Goal: Task Accomplishment & Management: Use online tool/utility

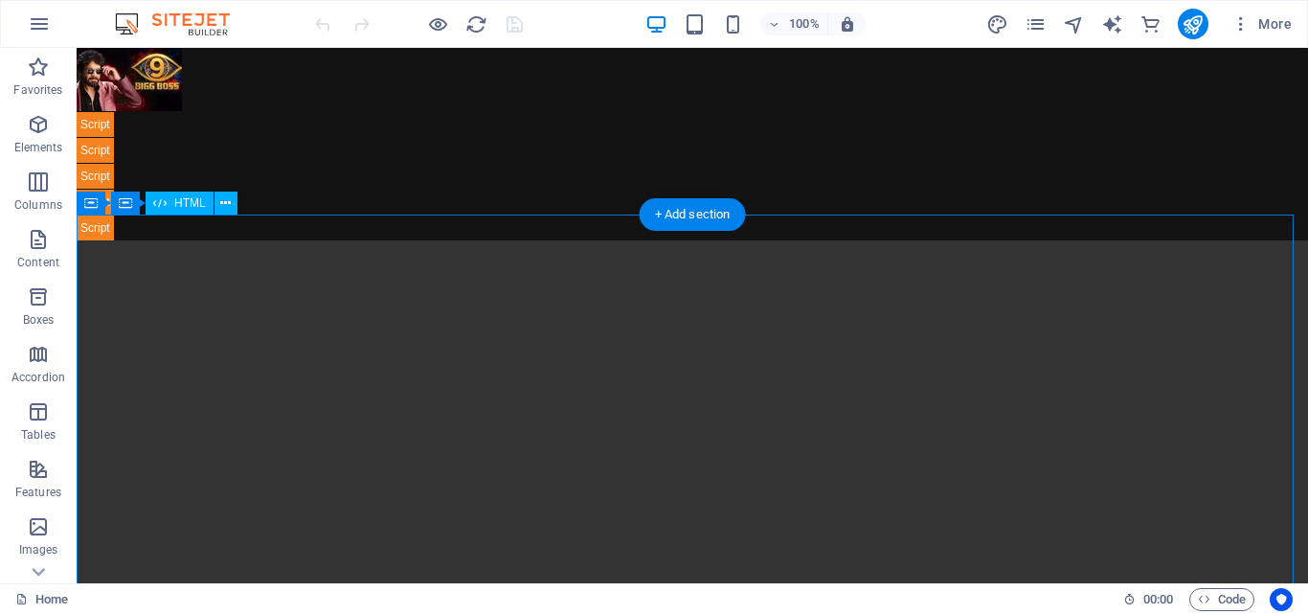
click at [137, 296] on div "To view this video, enable JavaScript and consider upgrading to a web browser t…" at bounding box center [693, 548] width 1232 height 667
click at [182, 206] on span "HTML" at bounding box center [190, 202] width 32 height 11
click at [196, 200] on span "HTML" at bounding box center [190, 202] width 32 height 11
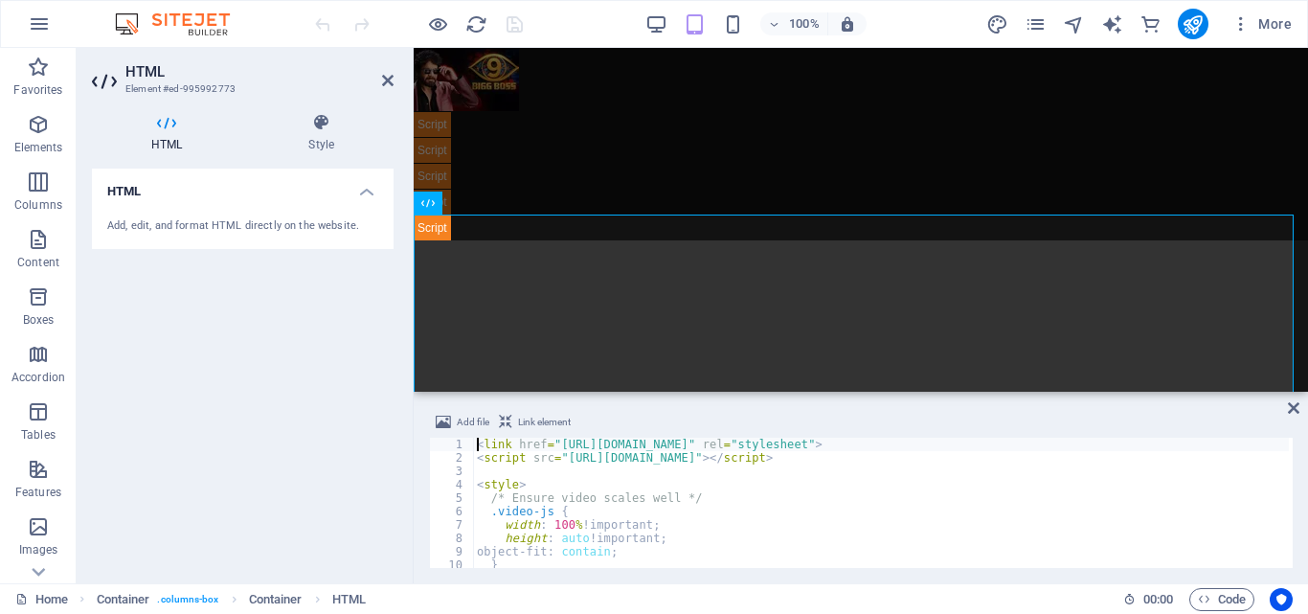
click at [677, 509] on div "< link href = "[URL][DOMAIN_NAME]" rel = "stylesheet" > < script src = "[URL][D…" at bounding box center [1061, 514] width 1176 height 153
type textarea ".video-js {"
click at [1293, 409] on icon at bounding box center [1293, 407] width 11 height 15
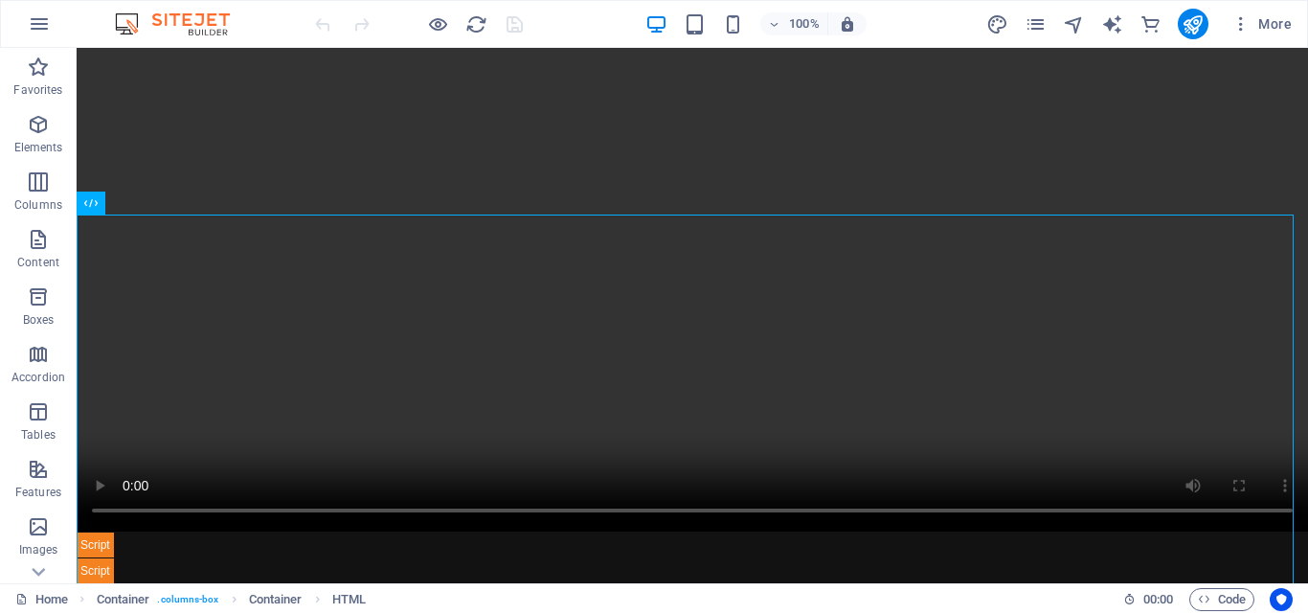
scroll to position [394, 0]
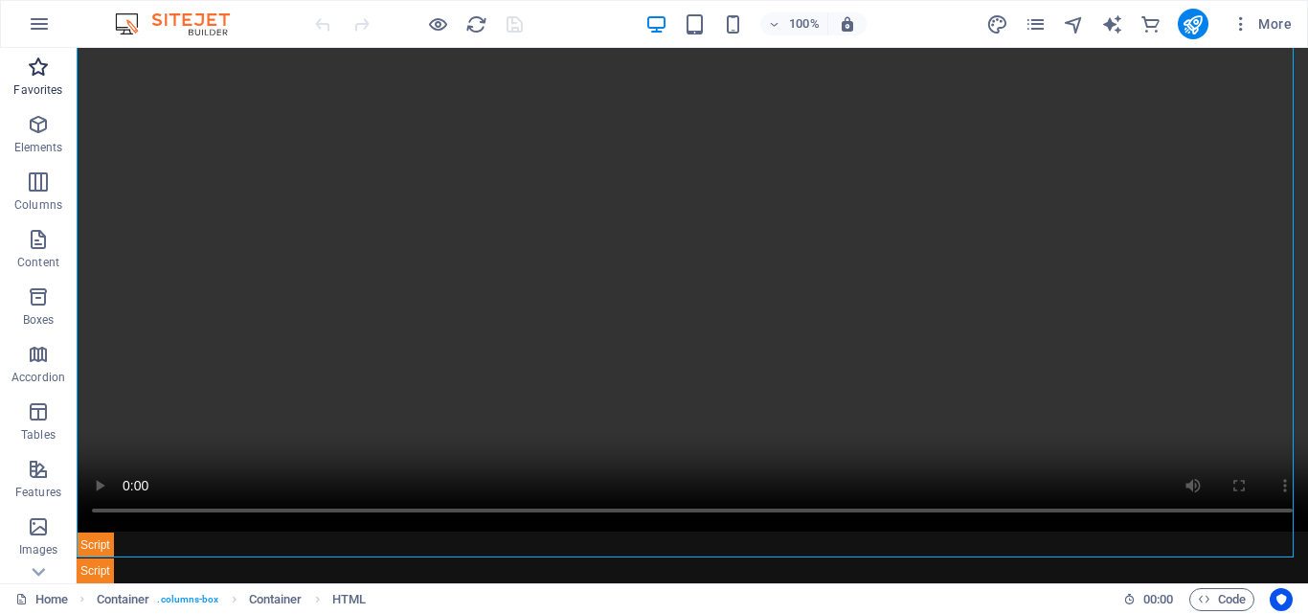
click at [40, 62] on icon "button" at bounding box center [38, 67] width 23 height 23
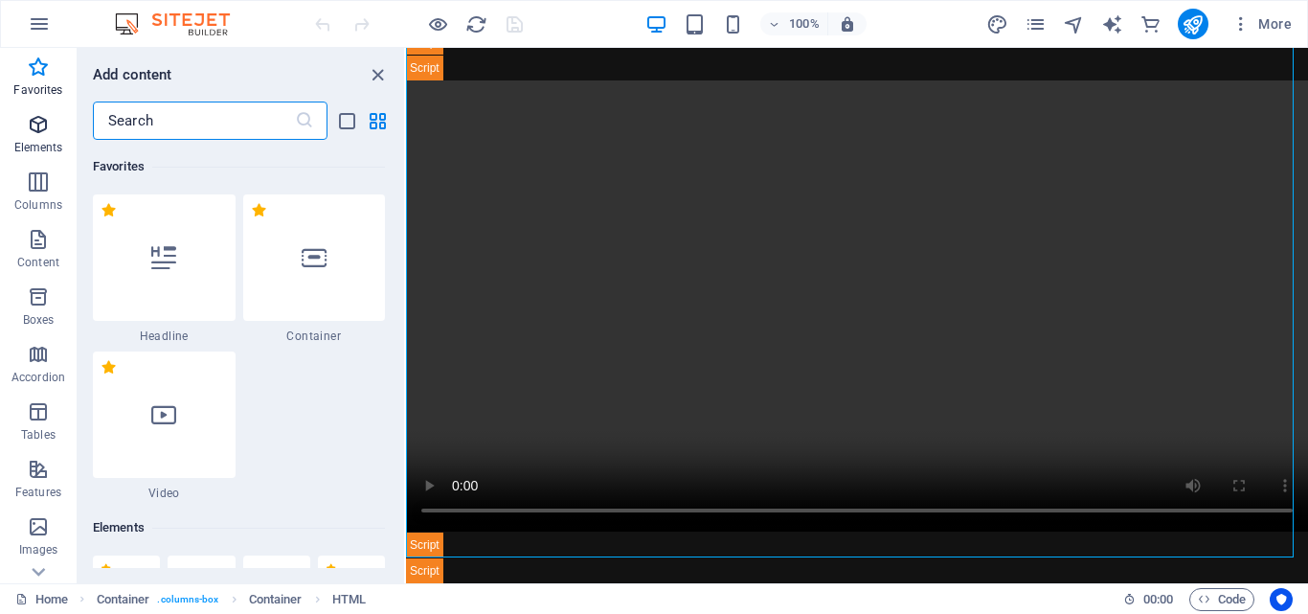
scroll to position [208, 0]
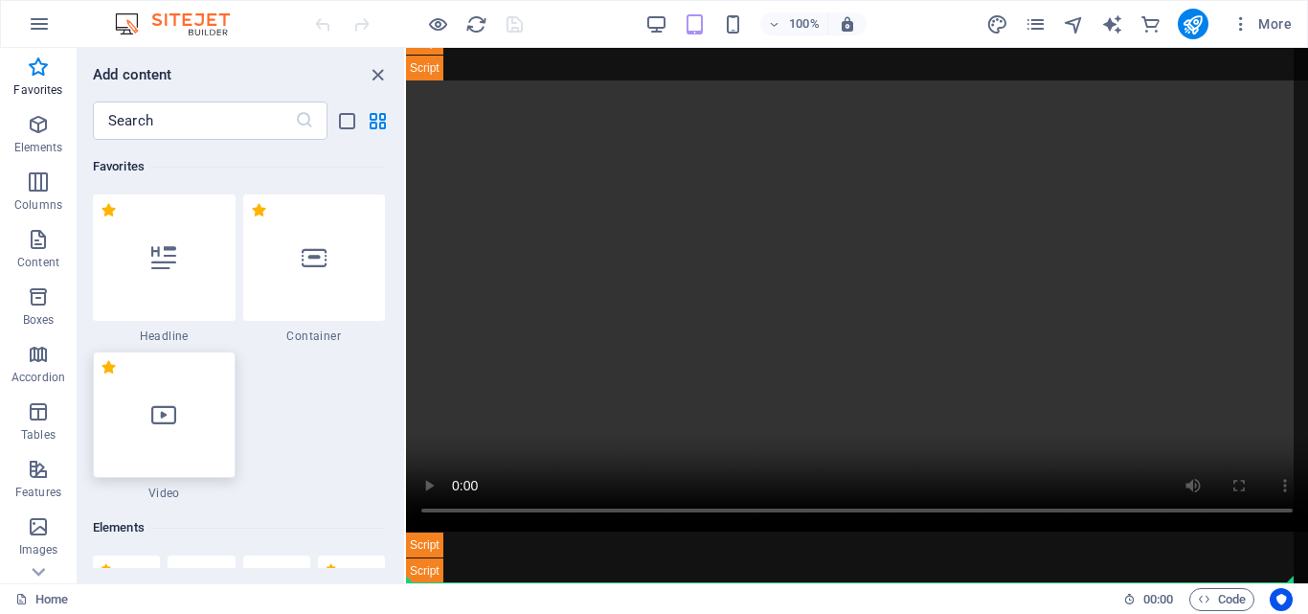
select select "%"
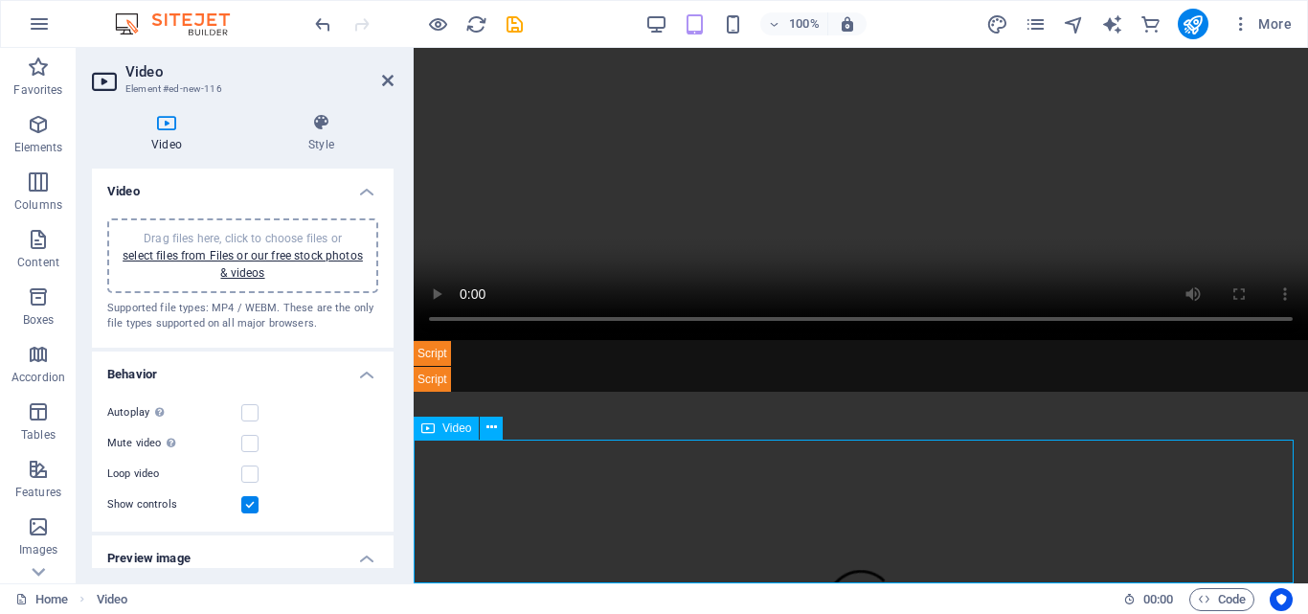
scroll to position [394, 0]
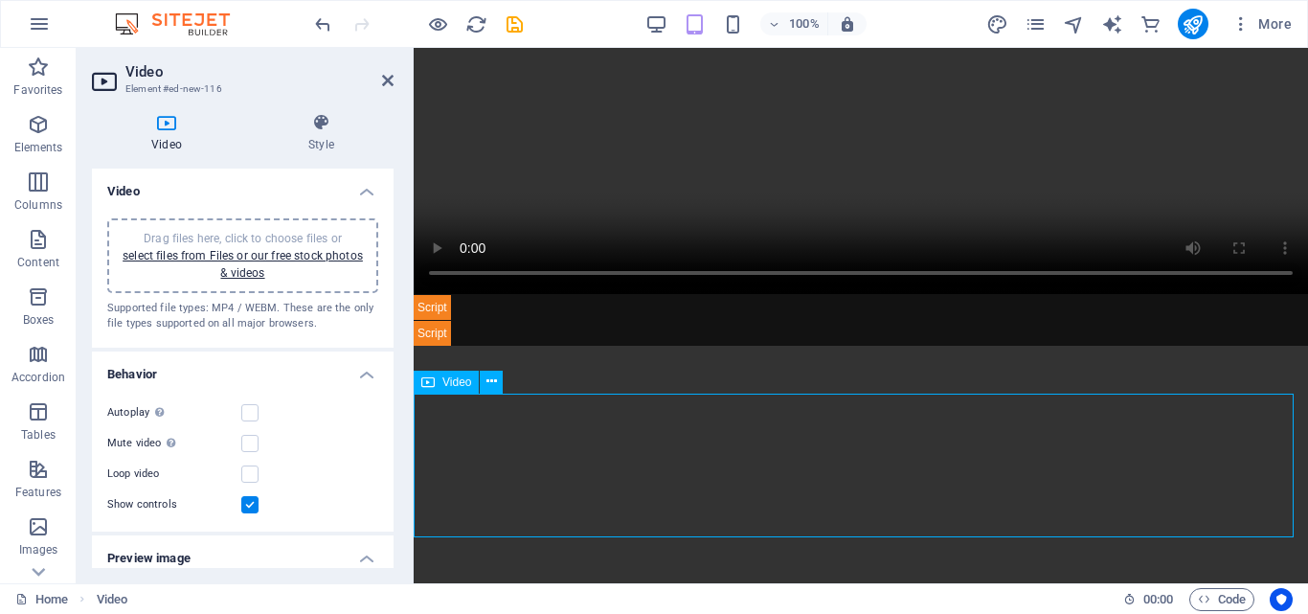
click at [794, 525] on figure at bounding box center [861, 569] width 894 height 447
click at [1230, 598] on span "Code" at bounding box center [1222, 599] width 48 height 23
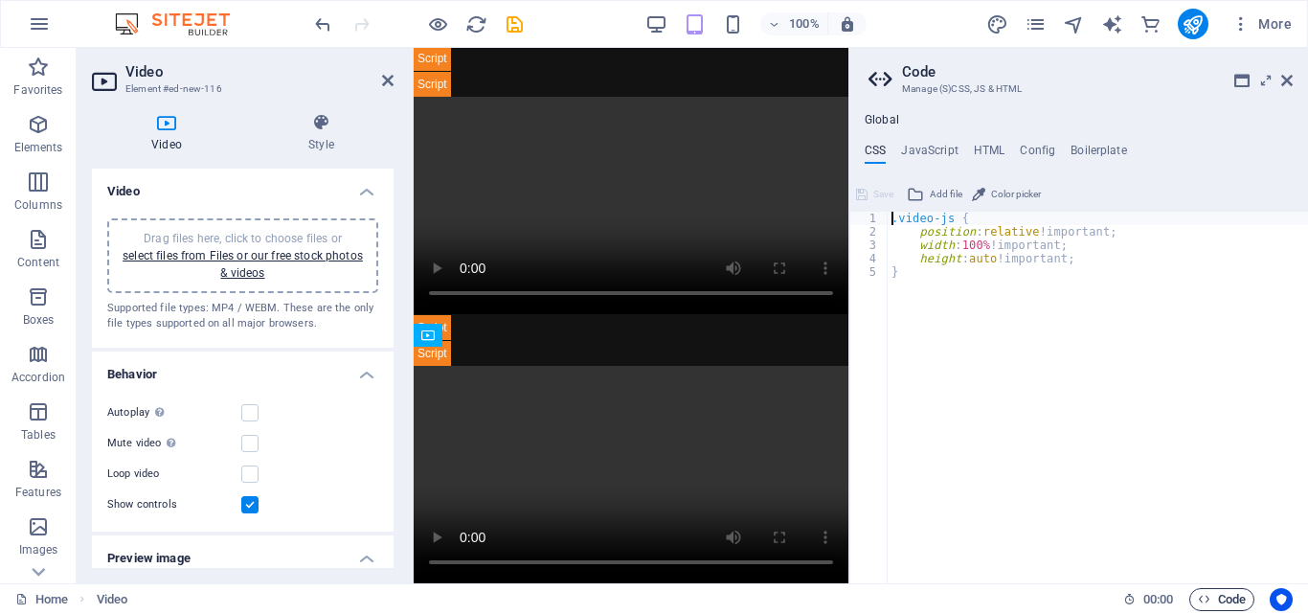
scroll to position [182, 0]
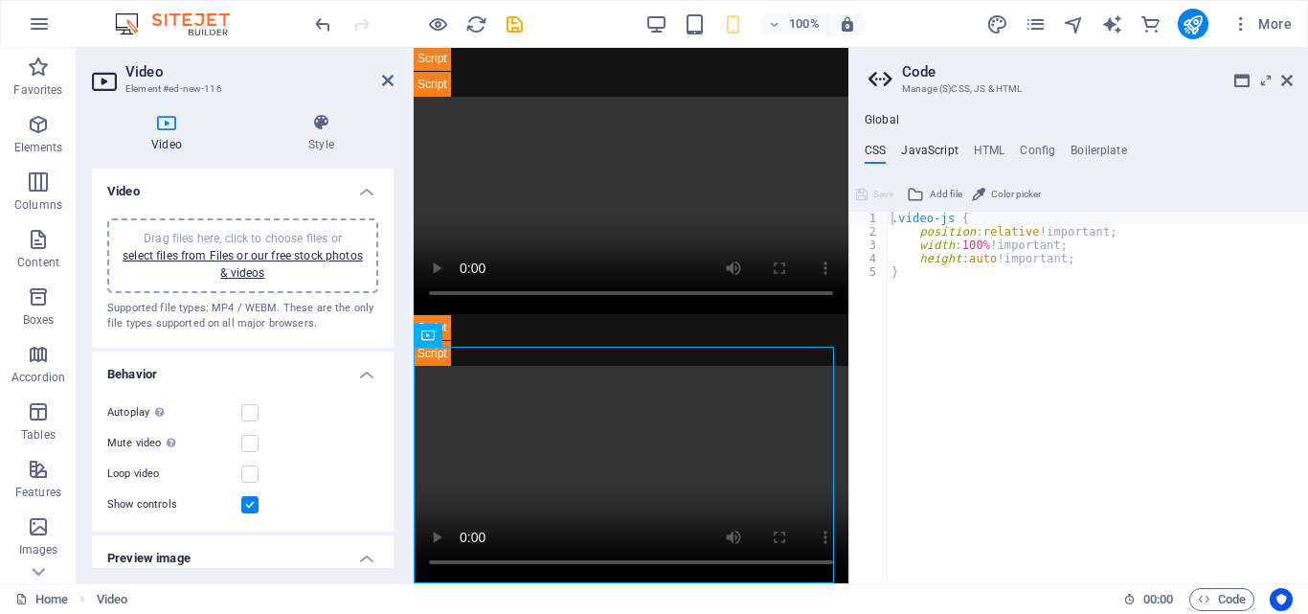
click at [935, 149] on h4 "JavaScript" at bounding box center [929, 154] width 56 height 21
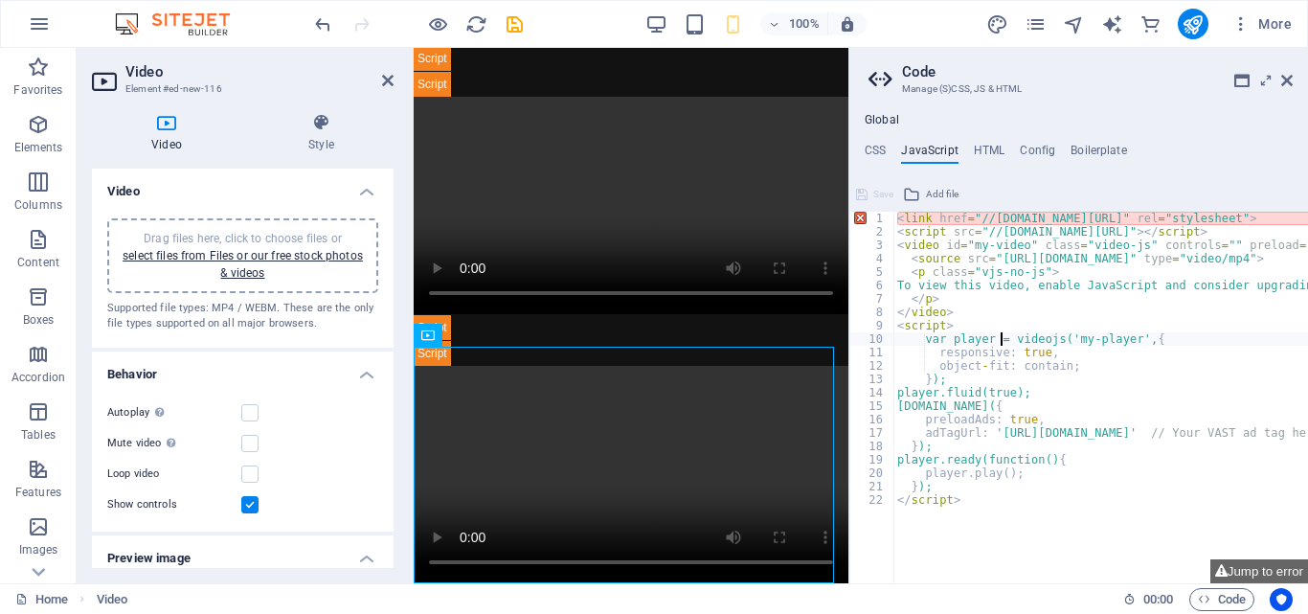
type textarea "}); </script>"
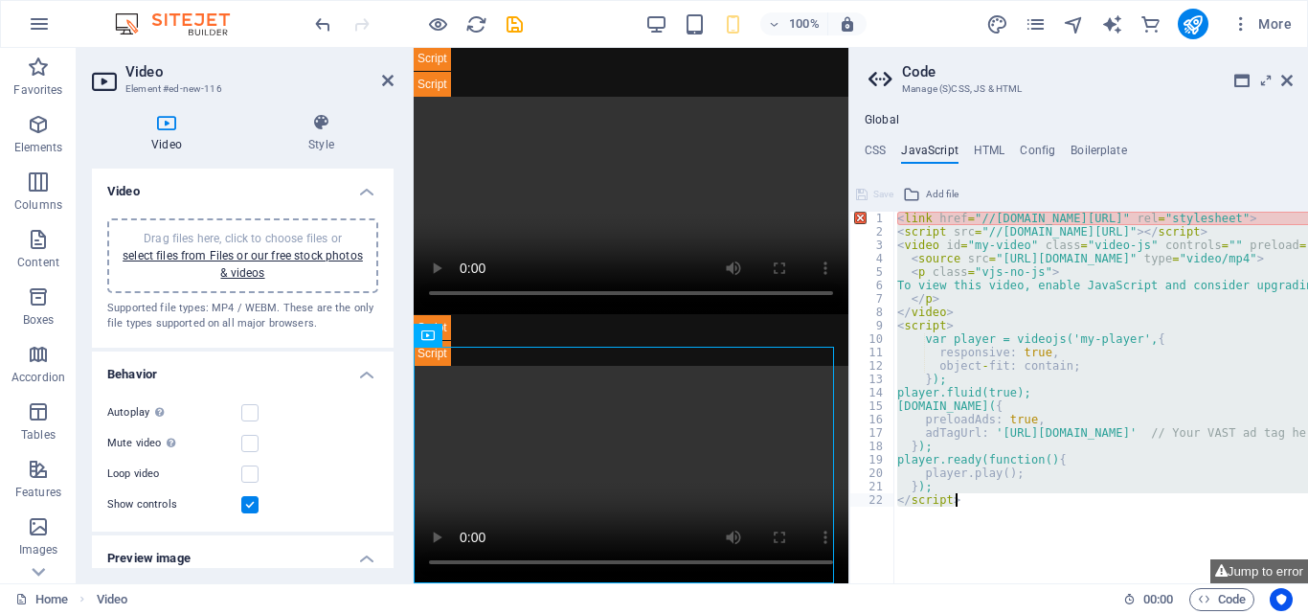
paste textarea
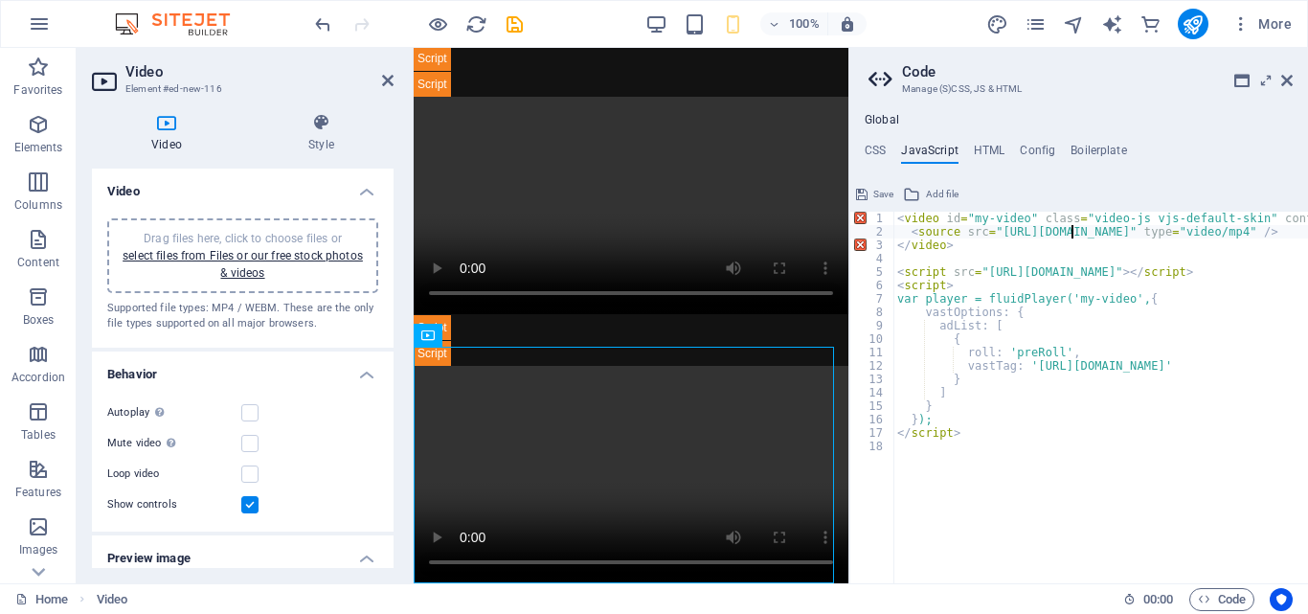
click at [1072, 235] on div "< video id = "my-video" class = "video-js vjs-default-skin" controls preload = …" at bounding box center [1232, 404] width 679 height 384
type textarea "<source src="[URL][DOMAIN_NAME]" type="video/mp4" />"
click at [995, 236] on div "< video id = "my-video" class = "video-js vjs-default-skin" controls preload = …" at bounding box center [1232, 404] width 679 height 384
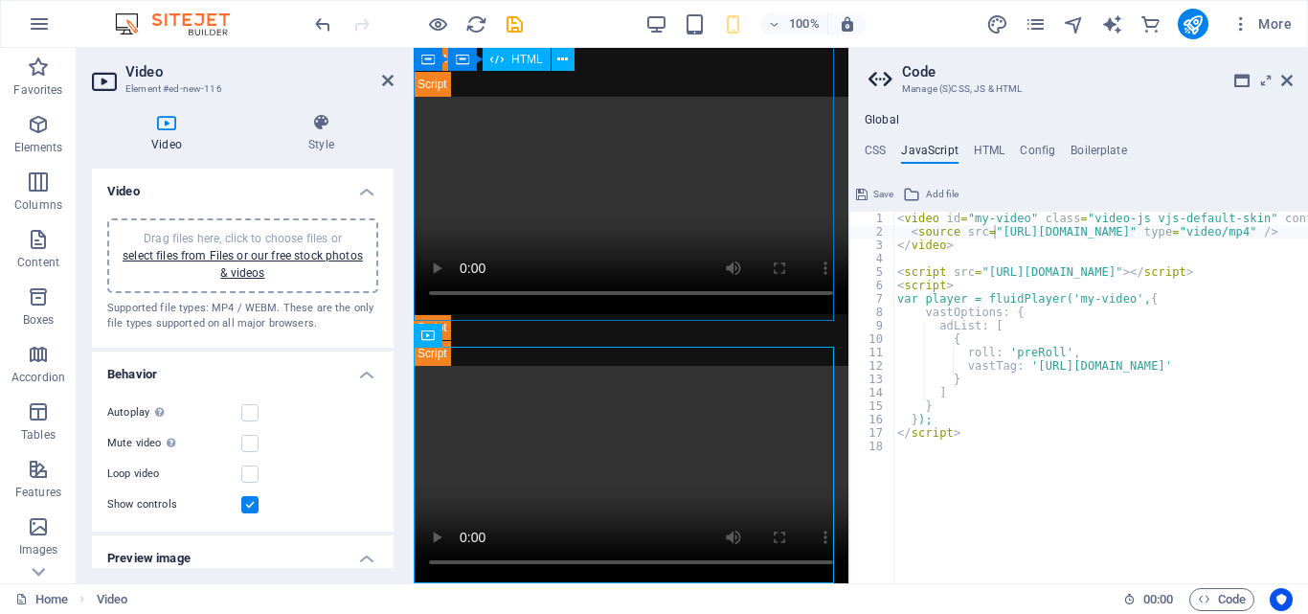
click at [726, 147] on div "To view this video, enable JavaScript and consider upgrading to a web browser t…" at bounding box center [631, 205] width 435 height 269
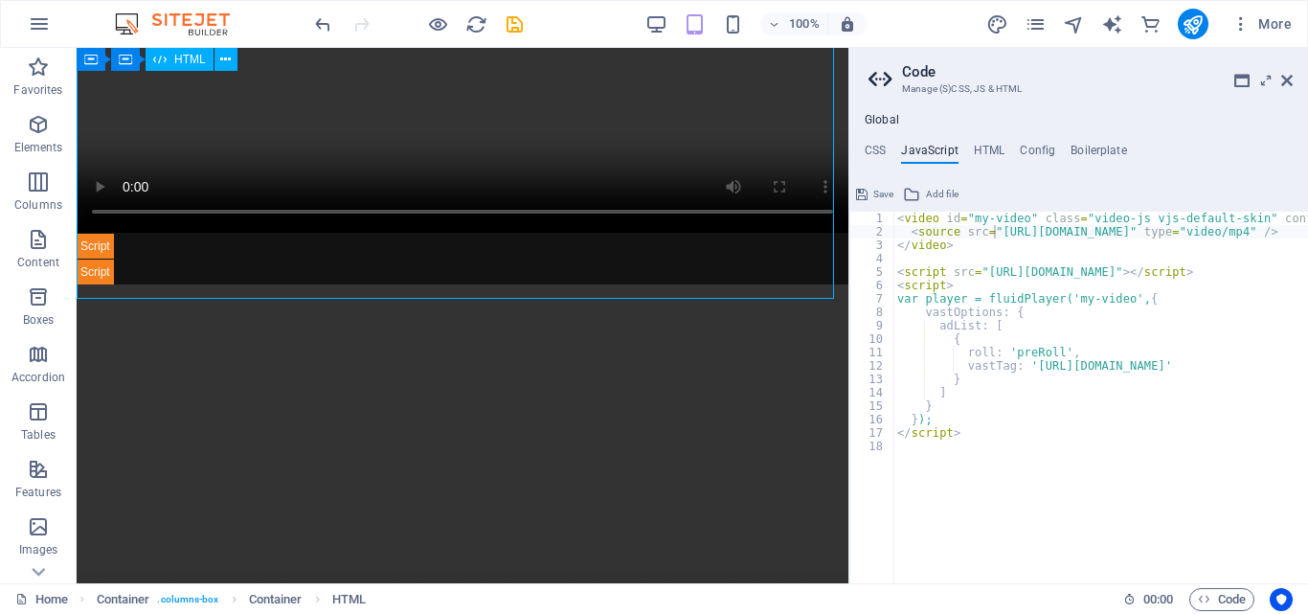
click at [726, 147] on div "To view this video, enable JavaScript and consider upgrading to a web browser t…" at bounding box center [463, 40] width 772 height 438
click at [497, 118] on div "To view this video, enable JavaScript and consider upgrading to a web browser t…" at bounding box center [463, 40] width 772 height 438
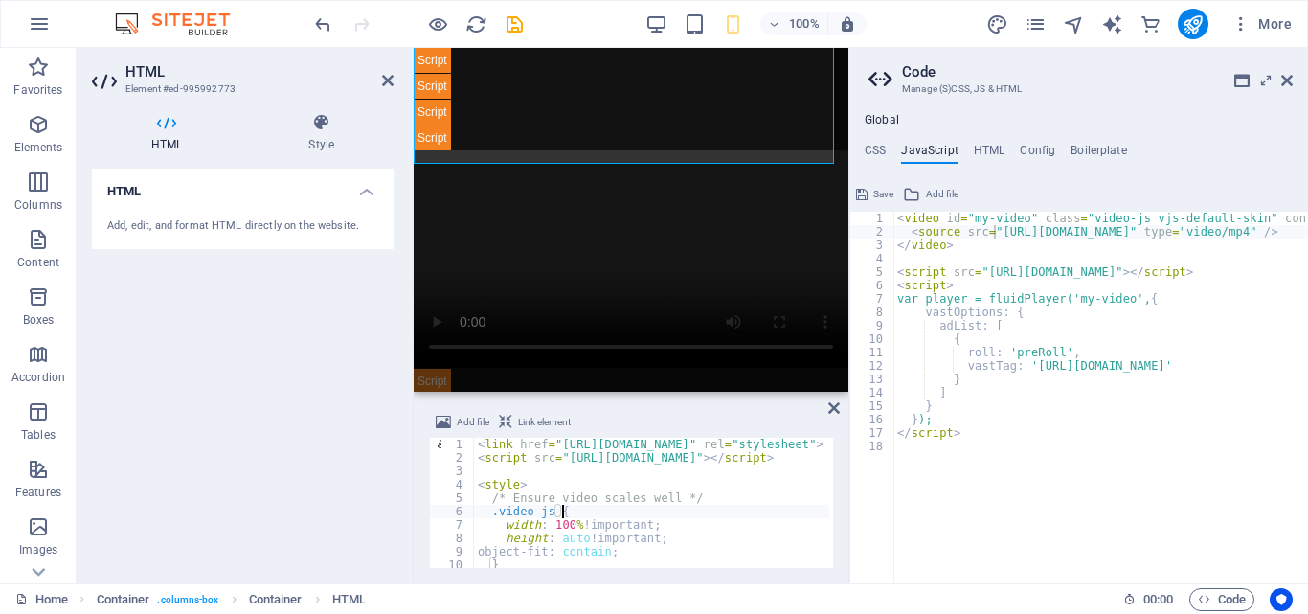
scroll to position [73, 0]
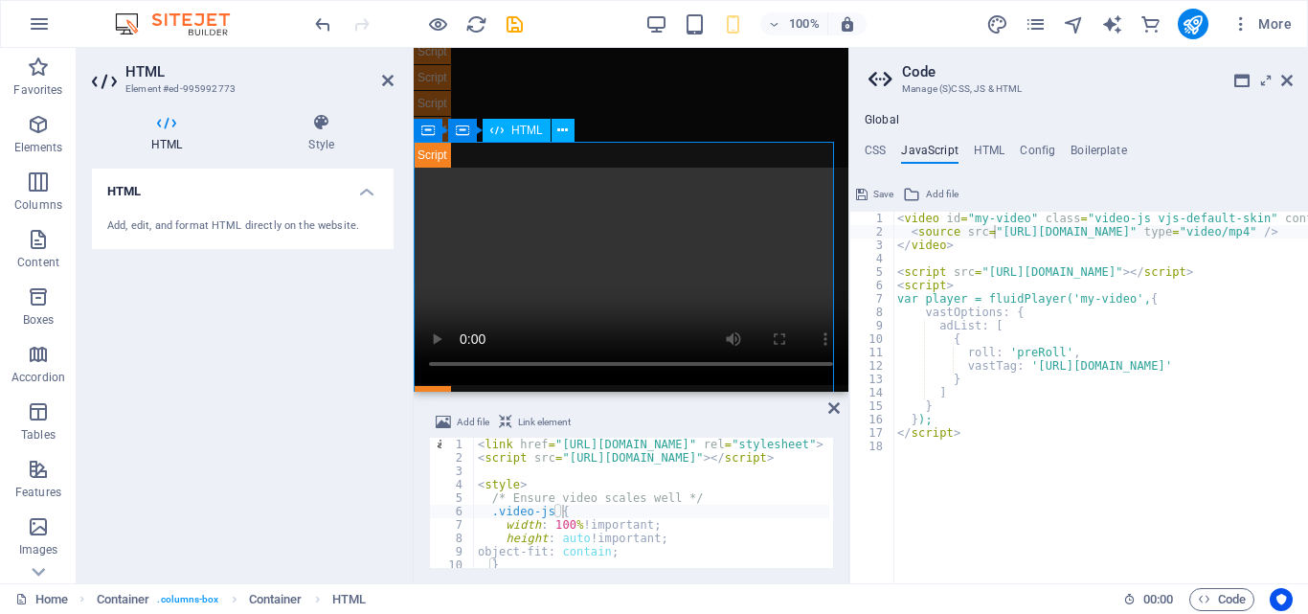
click at [584, 191] on div "To view this video, enable JavaScript and consider upgrading to a web browser t…" at bounding box center [631, 276] width 435 height 269
type textarea "<style>"
type textarea "<script src="[URL][DOMAIN_NAME]"></script>"
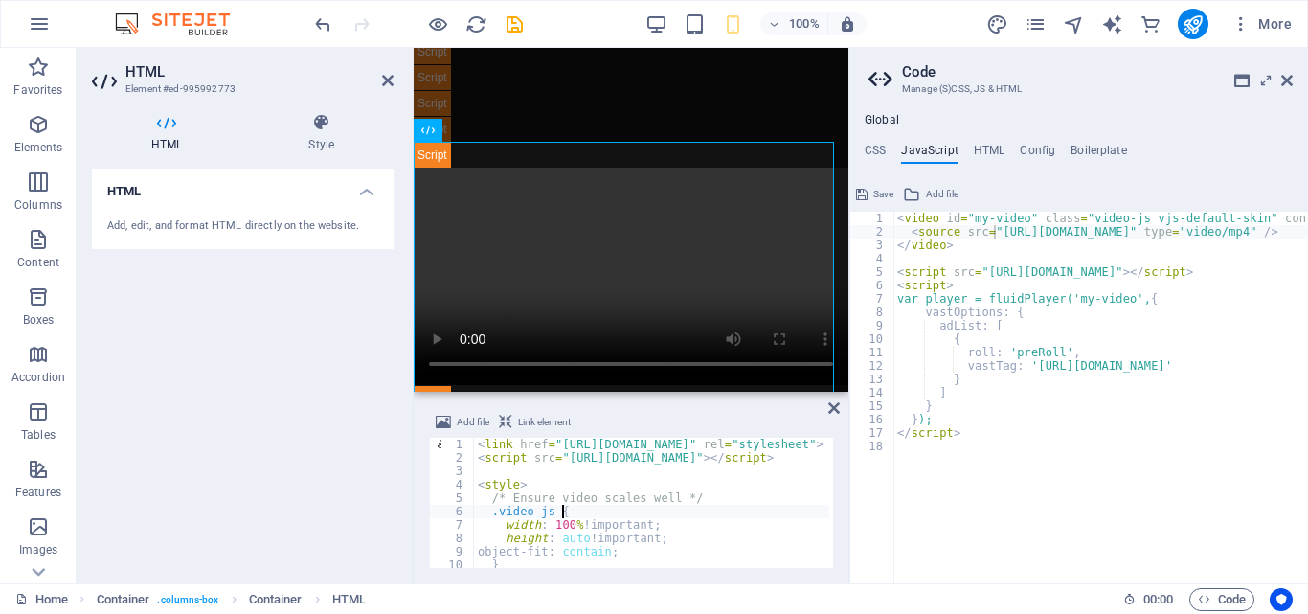
type textarea "</style>"
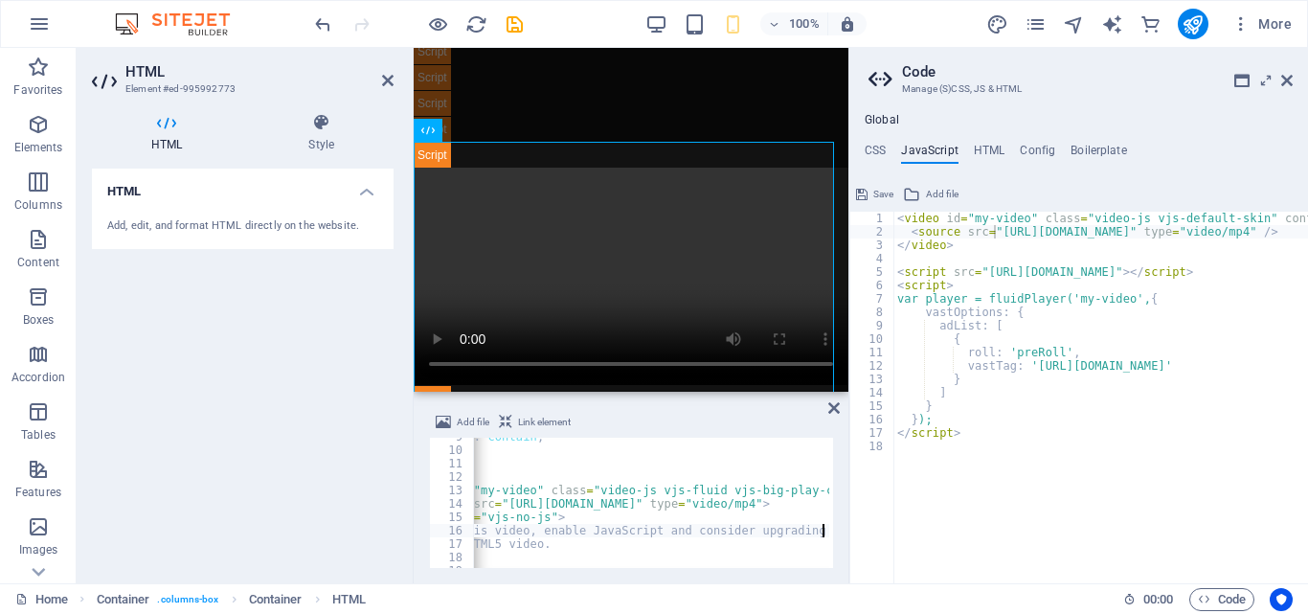
scroll to position [0, 75]
type textarea "<video id="my-video" class="video-js vjs-fluid vjs-big-play-centered" controls=…"
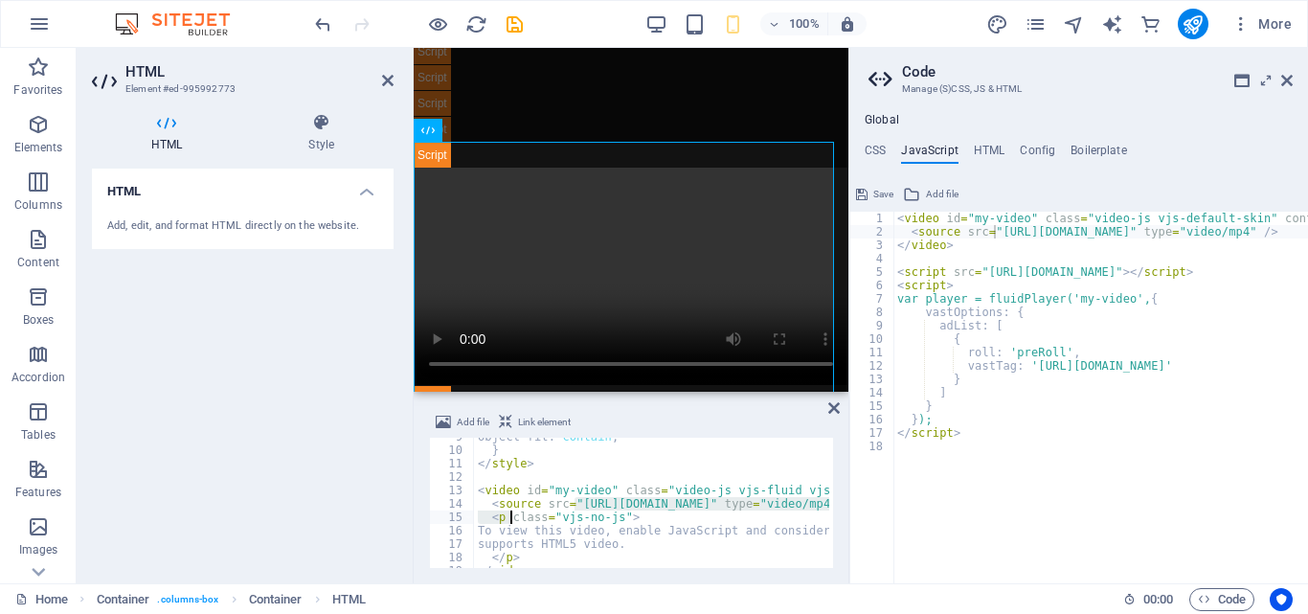
type textarea "<source src="[URL][DOMAIN_NAME]" type="video/mp4">"
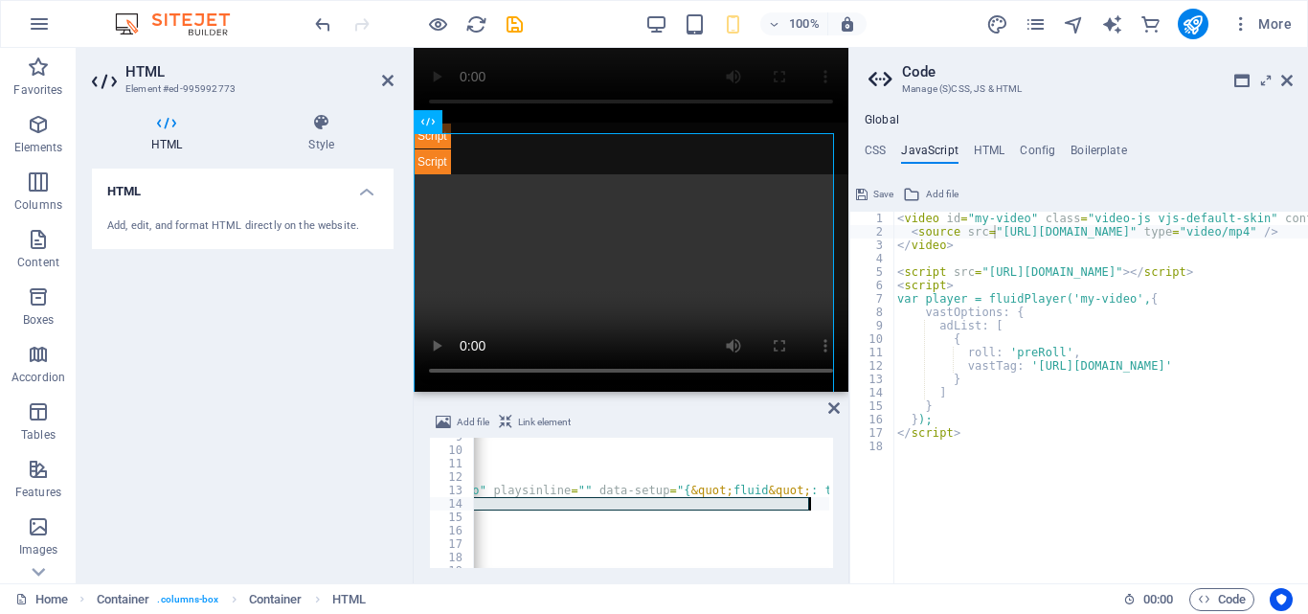
scroll to position [373, 0]
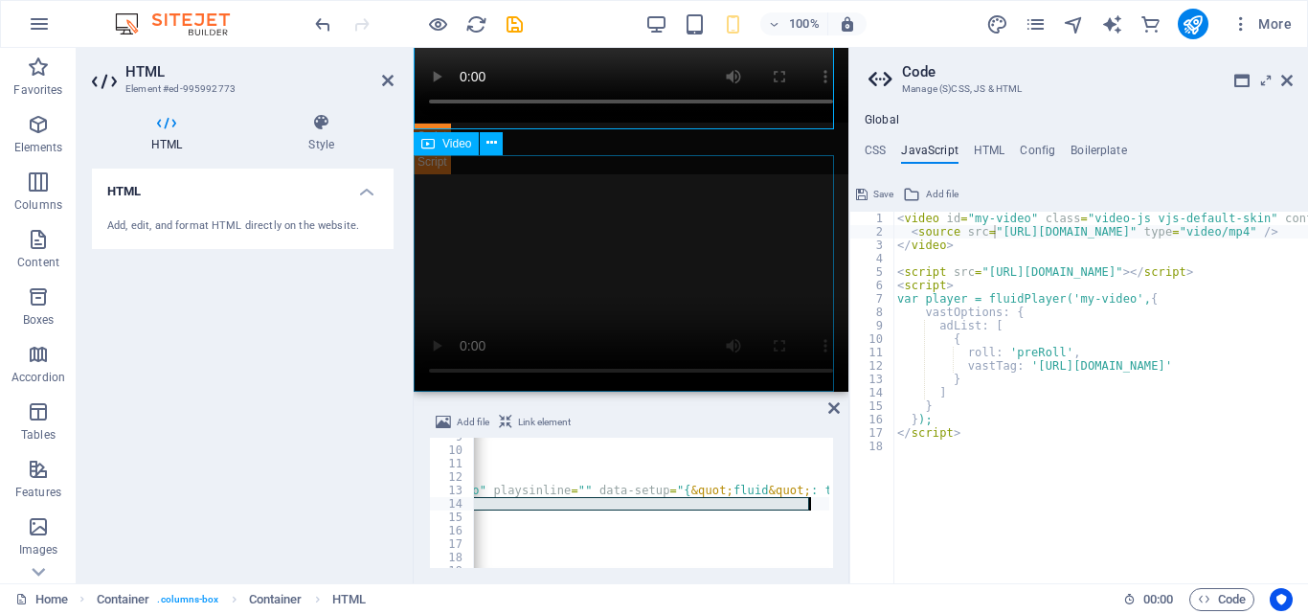
click at [661, 266] on figure at bounding box center [631, 282] width 435 height 217
select select "%"
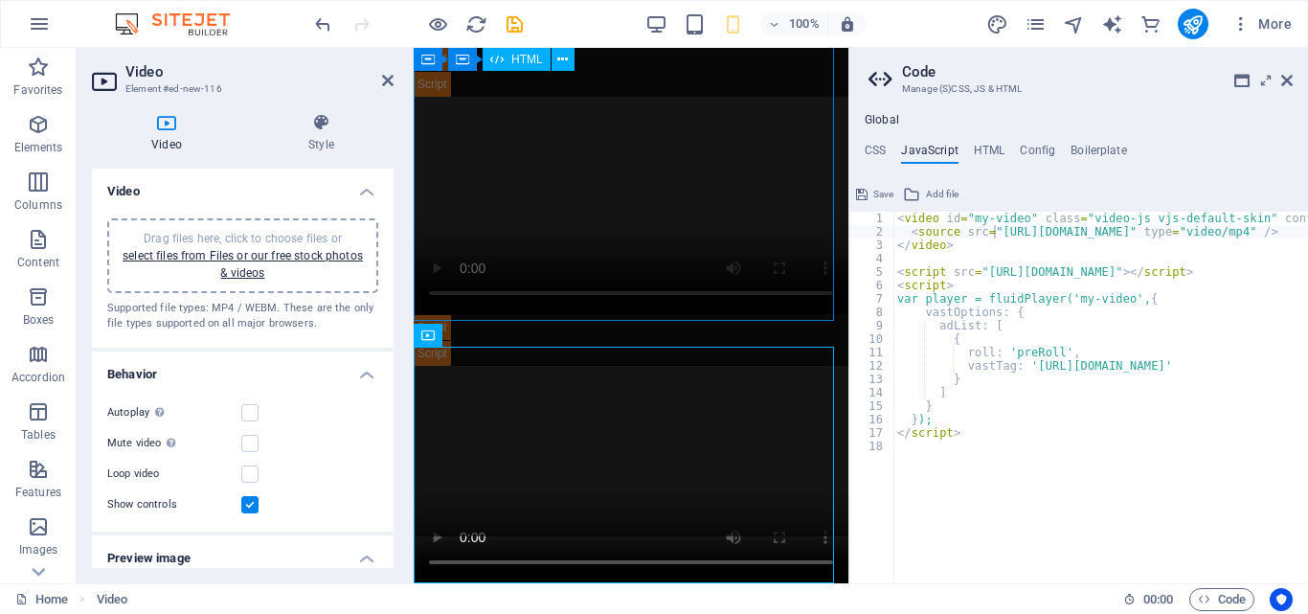
click at [661, 266] on div "To view this video, enable JavaScript and consider upgrading to a web browser t…" at bounding box center [631, 205] width 435 height 269
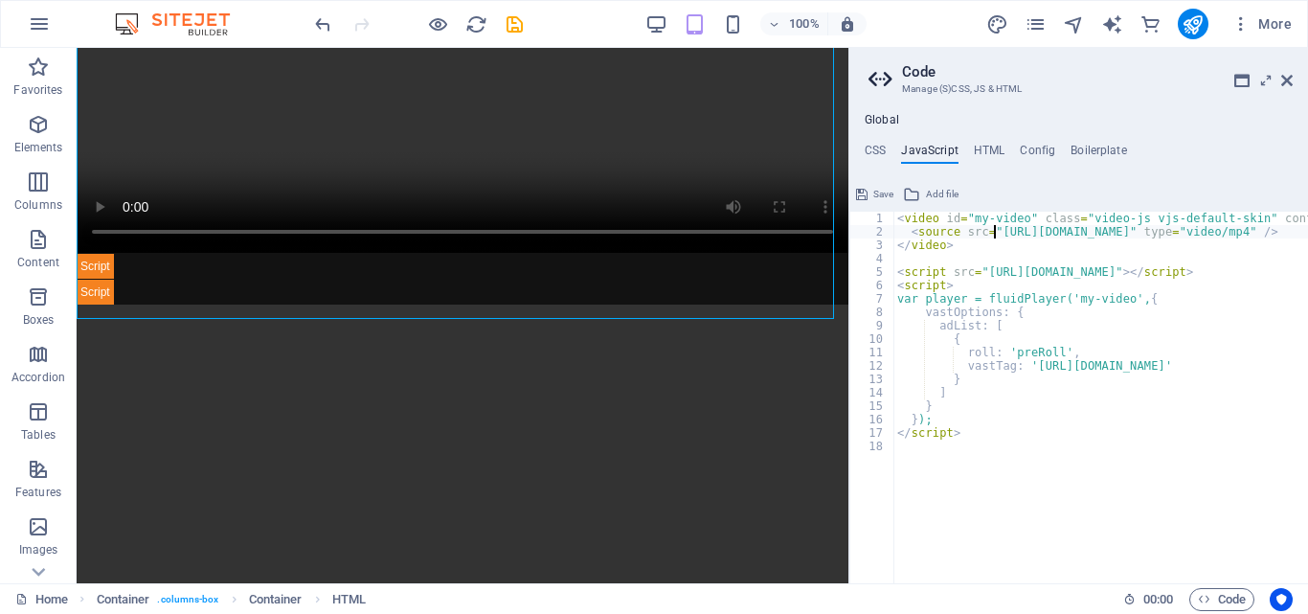
click at [993, 235] on div "< video id = "my-video" class = "video-js vjs-default-skin" controls preload = …" at bounding box center [1232, 404] width 679 height 384
paste textarea "[DOMAIN_NAME][URL]" type="video/"
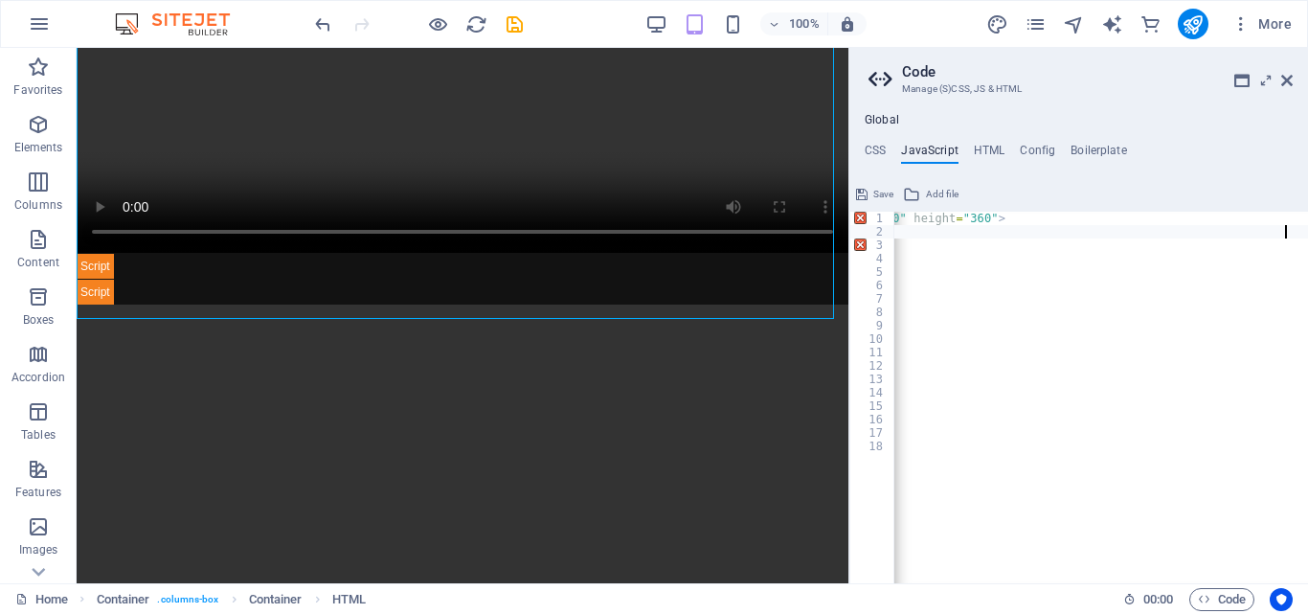
scroll to position [0, 619]
type textarea "</video>"
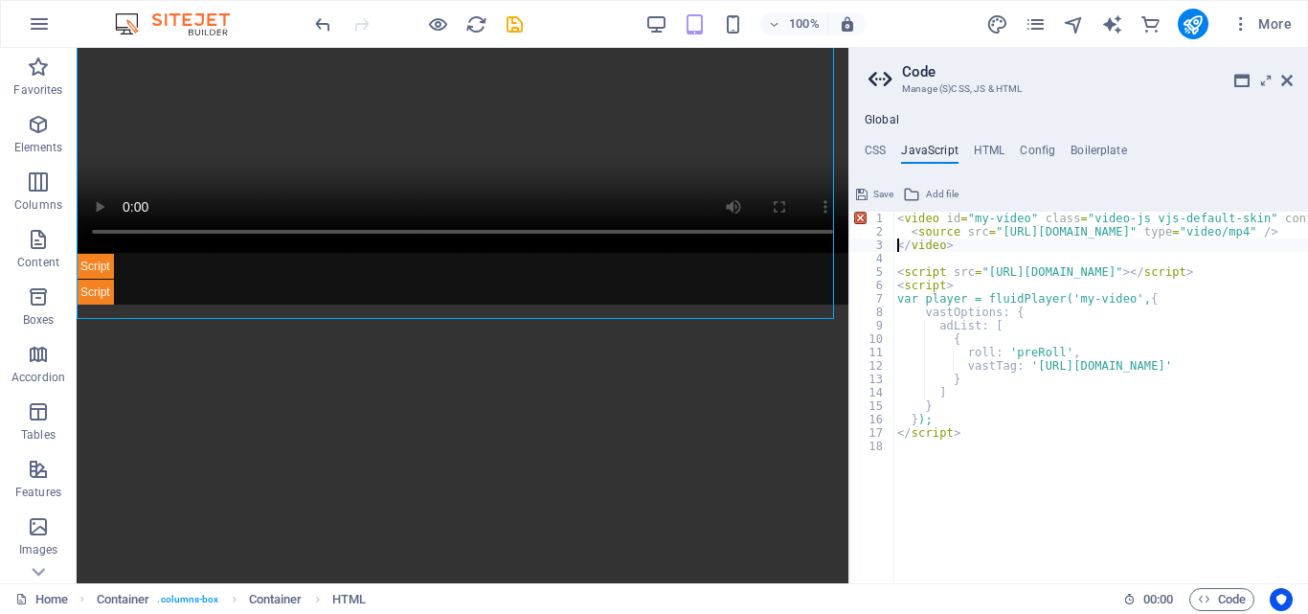
scroll to position [0, 0]
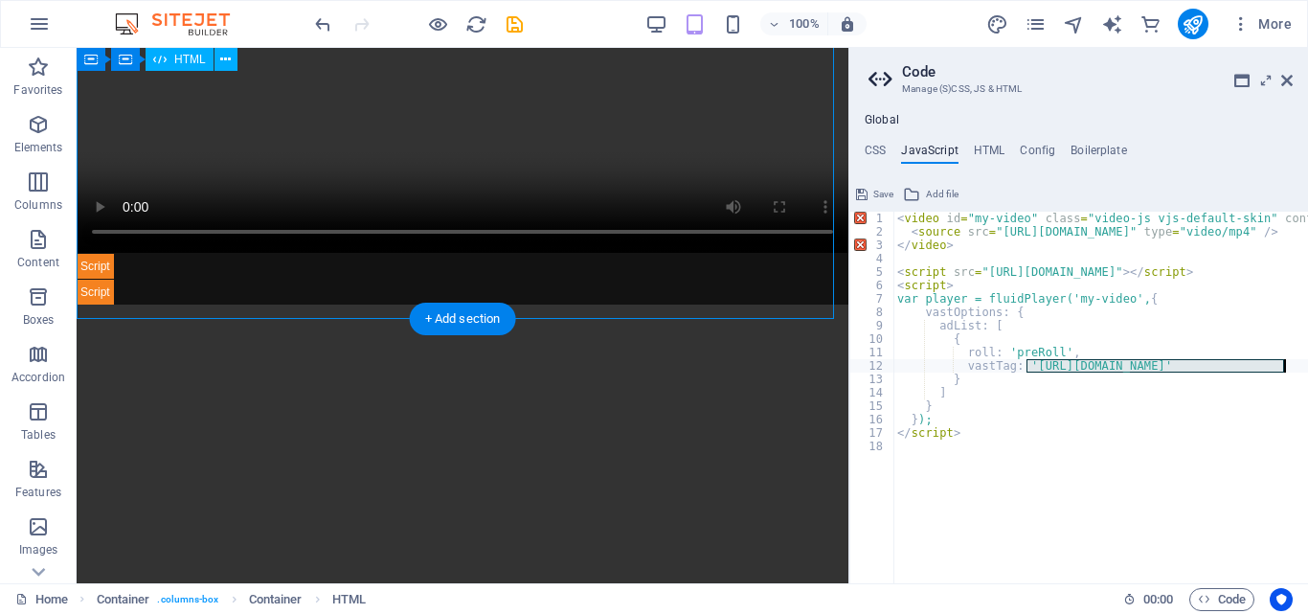
paste textarea "[DOMAIN_NAME][URL]"
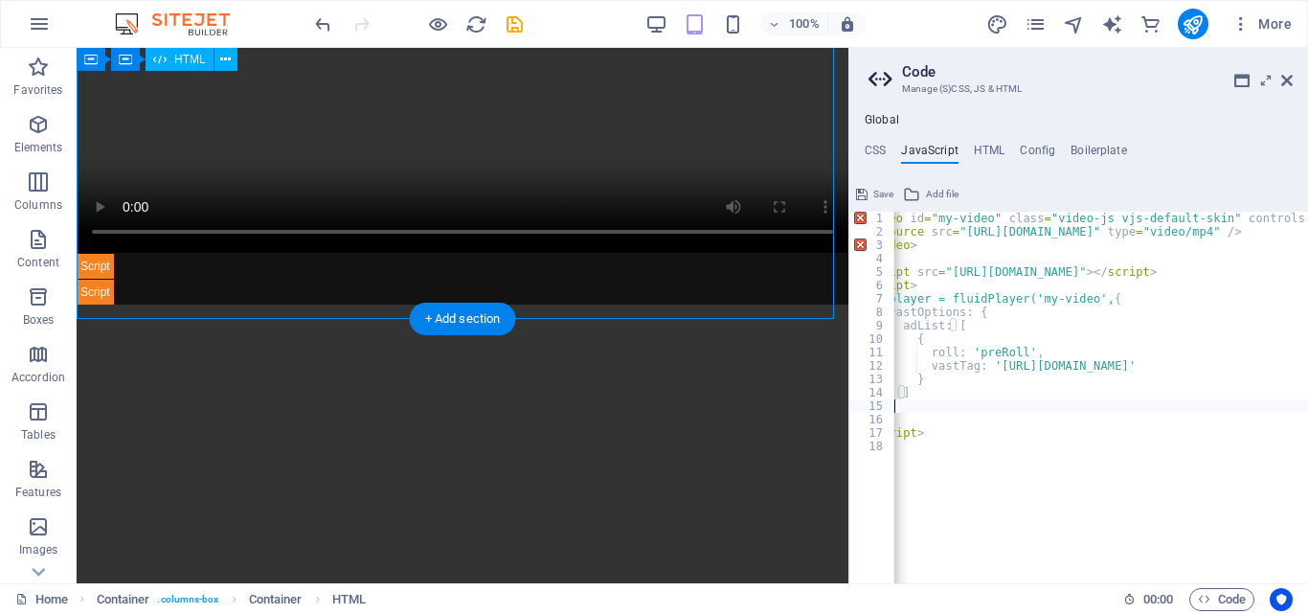
scroll to position [0, 36]
type textarea "</script>"
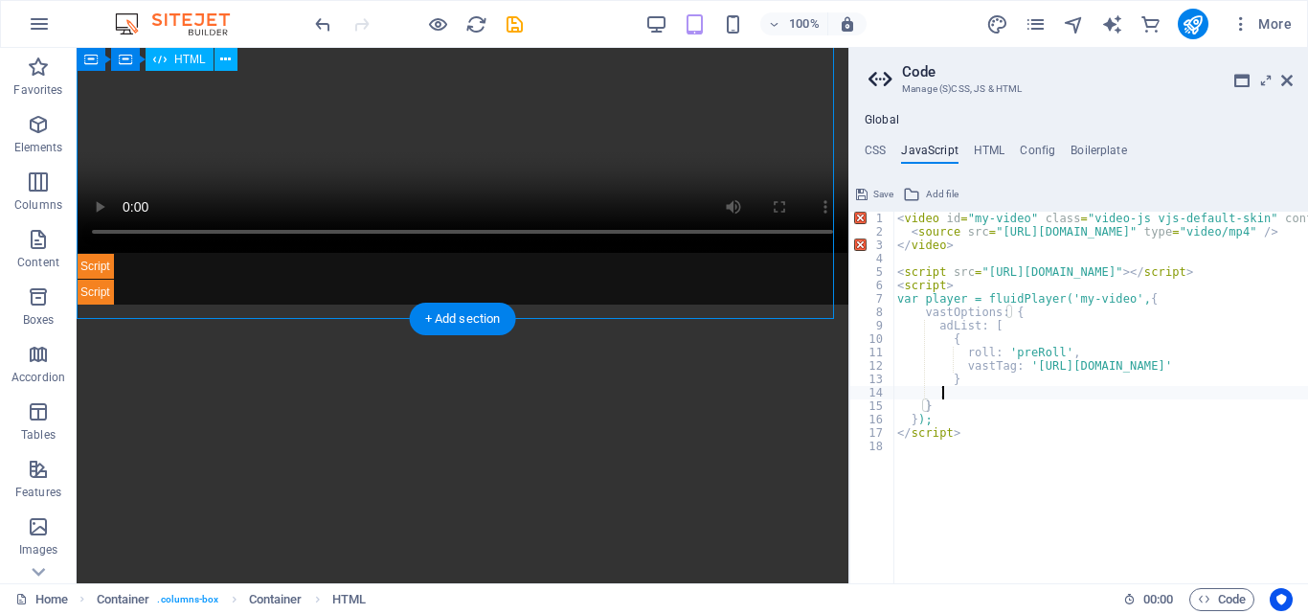
scroll to position [0, 62]
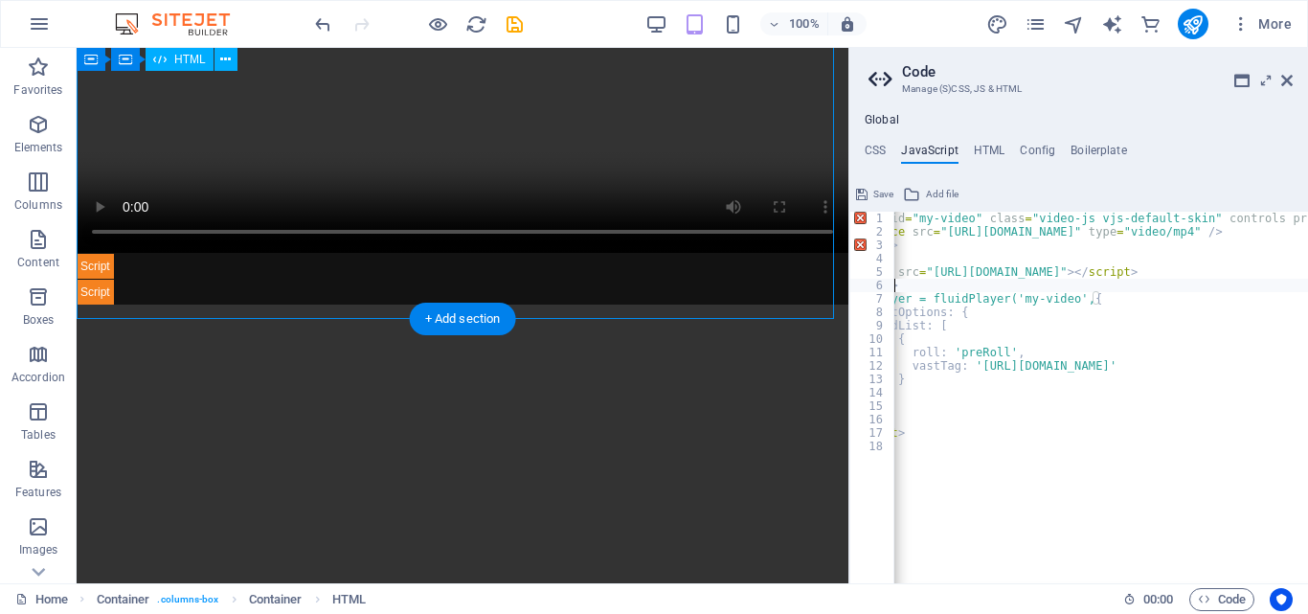
type textarea "<script src="[URL][DOMAIN_NAME]"></script>"
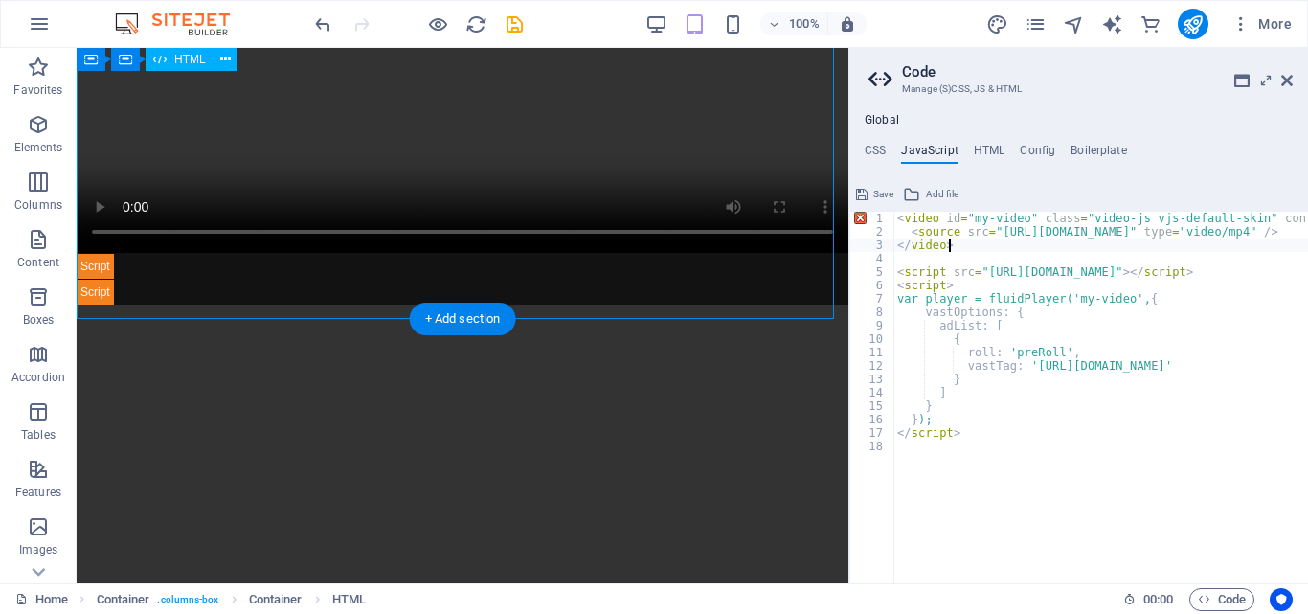
type textarea "<video id="my-video" class="video-js vjs-default-skin" controls preload="auto" …"
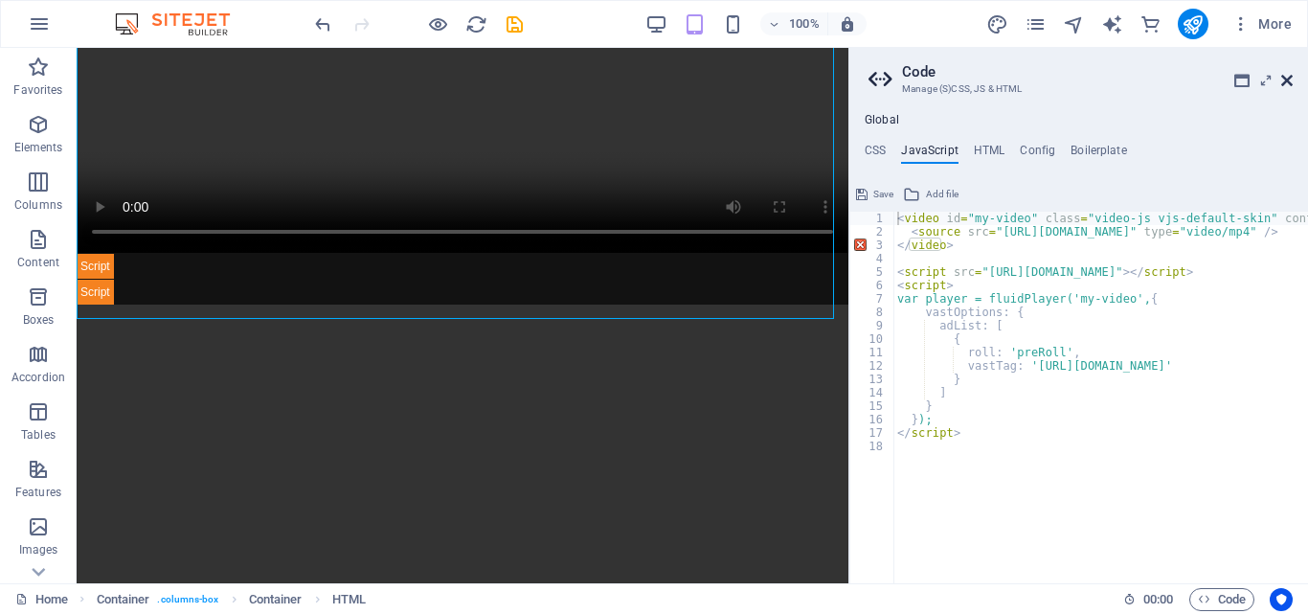
click at [1283, 79] on icon at bounding box center [1286, 80] width 11 height 15
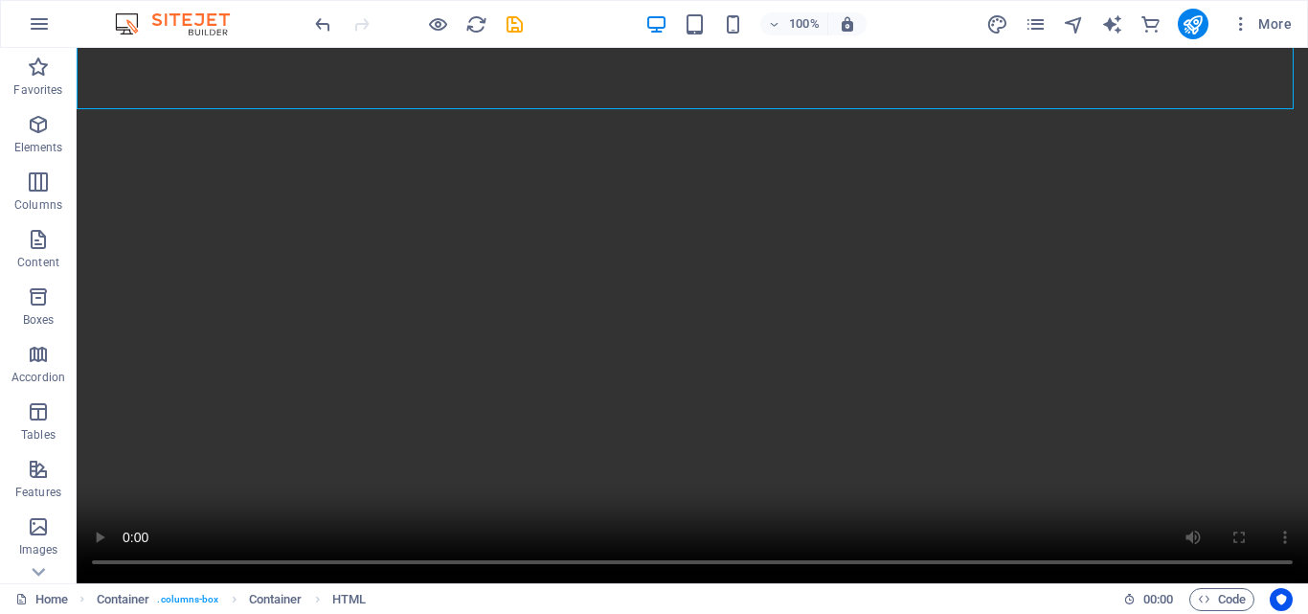
scroll to position [1078, 0]
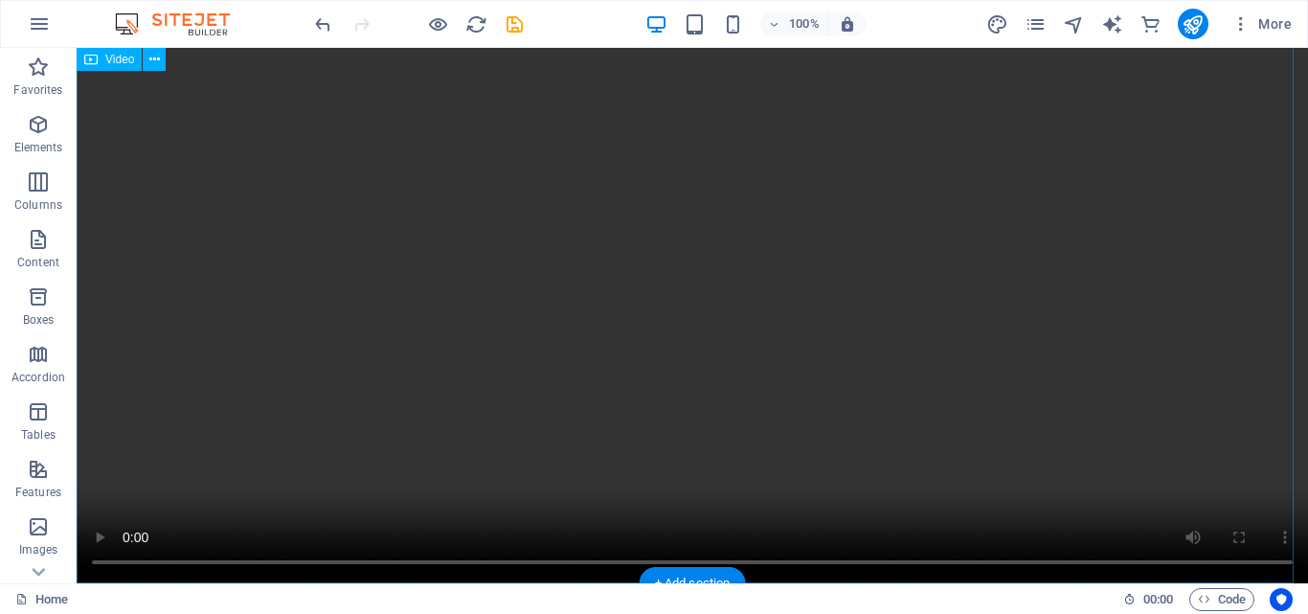
click at [993, 323] on figure at bounding box center [693, 275] width 1232 height 616
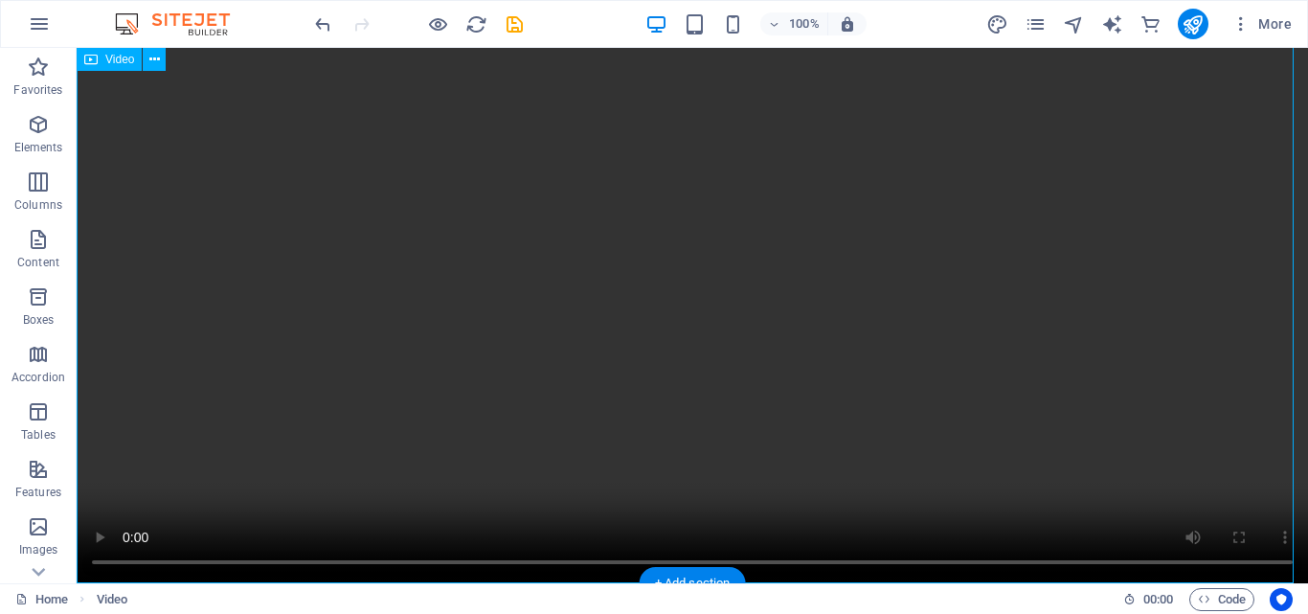
click at [993, 323] on figure at bounding box center [693, 275] width 1232 height 616
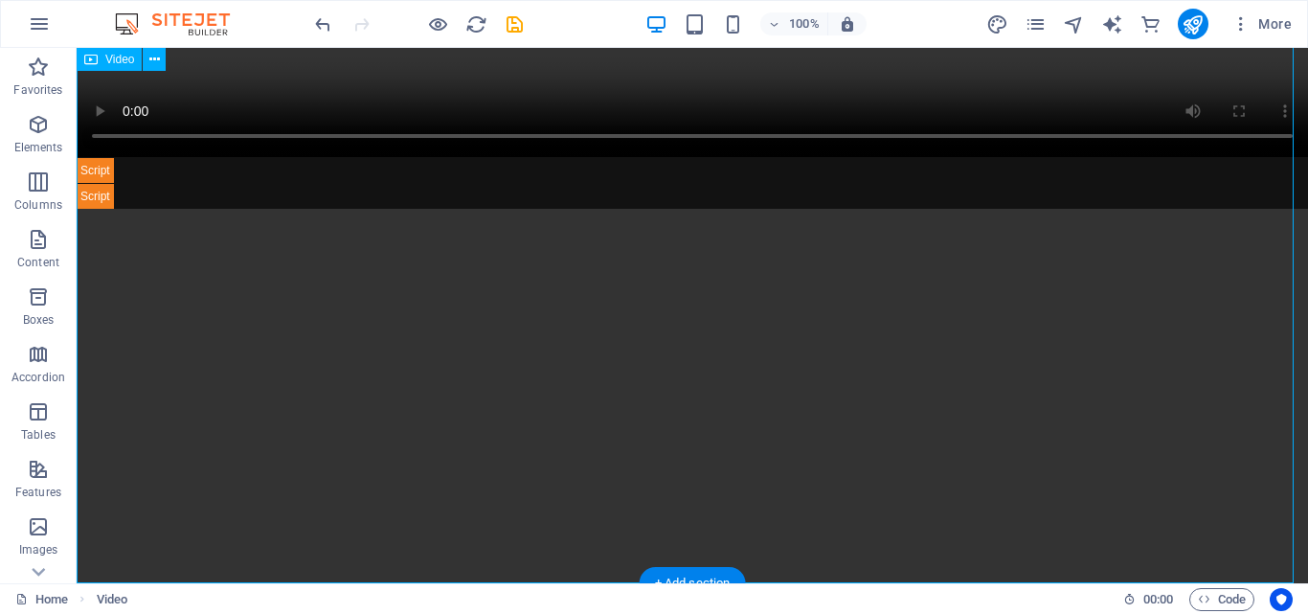
select select "%"
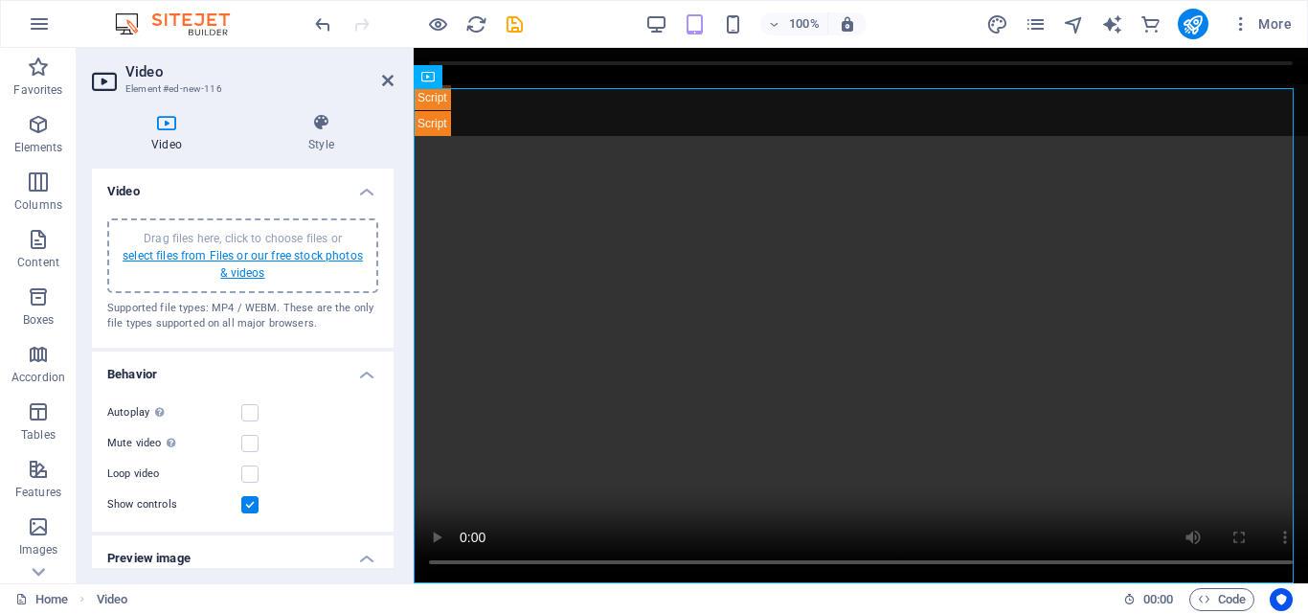
click at [272, 260] on link "select files from Files or our free stock photos & videos" at bounding box center [243, 264] width 240 height 31
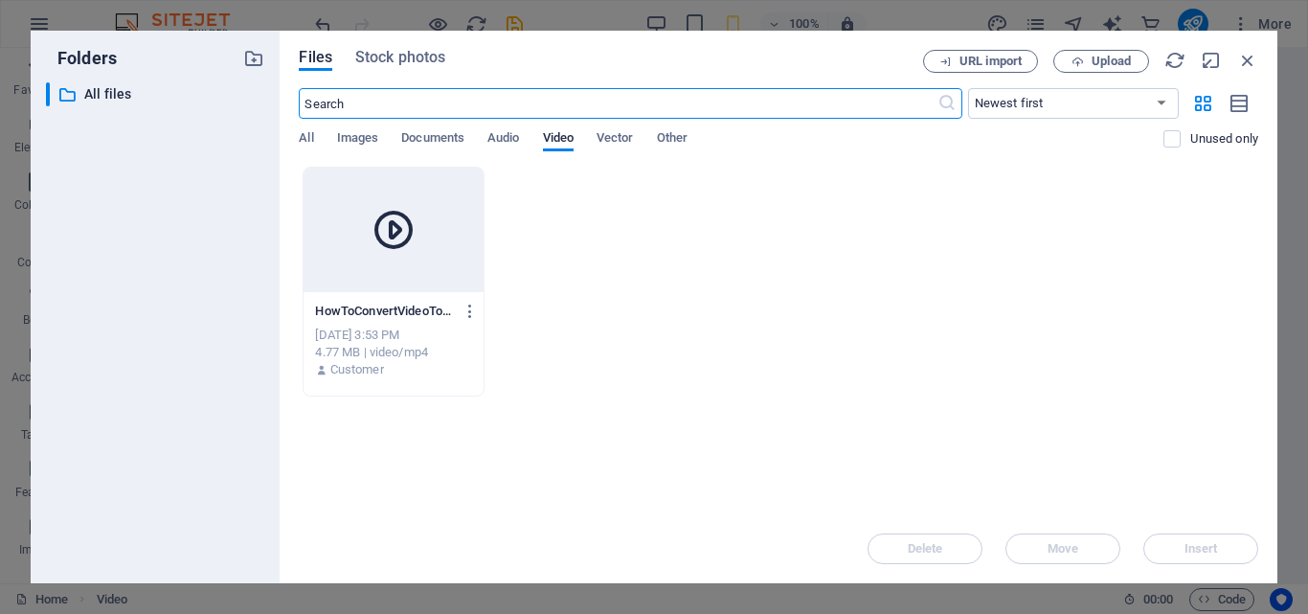
scroll to position [171, 0]
click at [429, 236] on div at bounding box center [393, 230] width 179 height 124
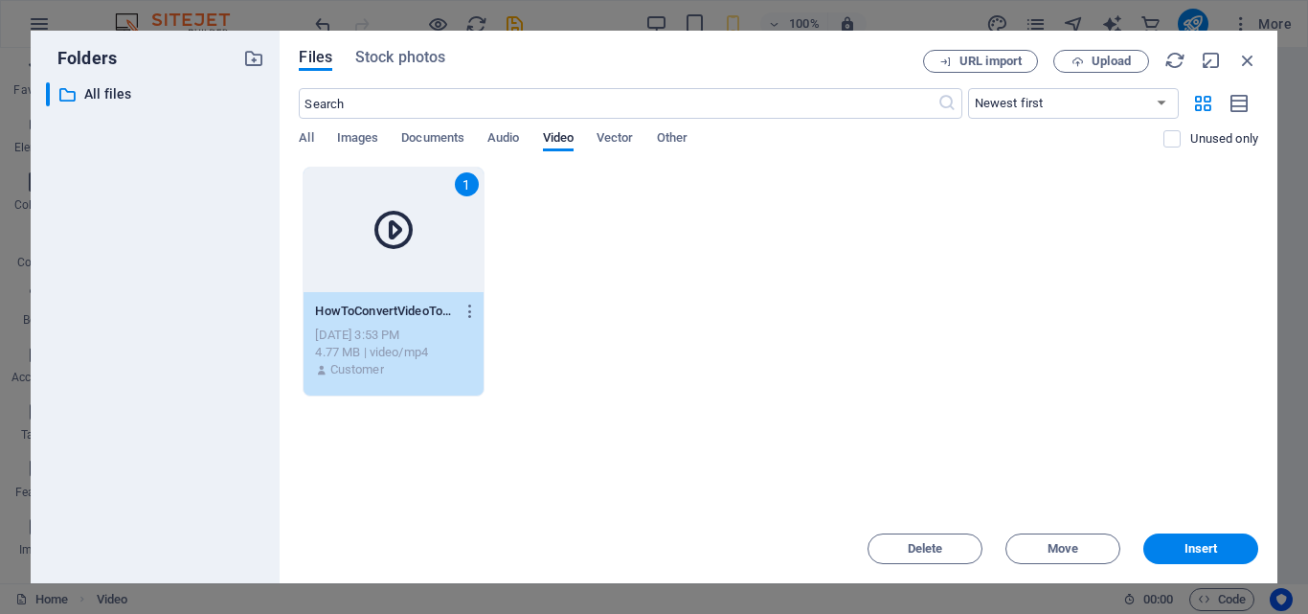
click at [429, 236] on div "1" at bounding box center [393, 230] width 179 height 124
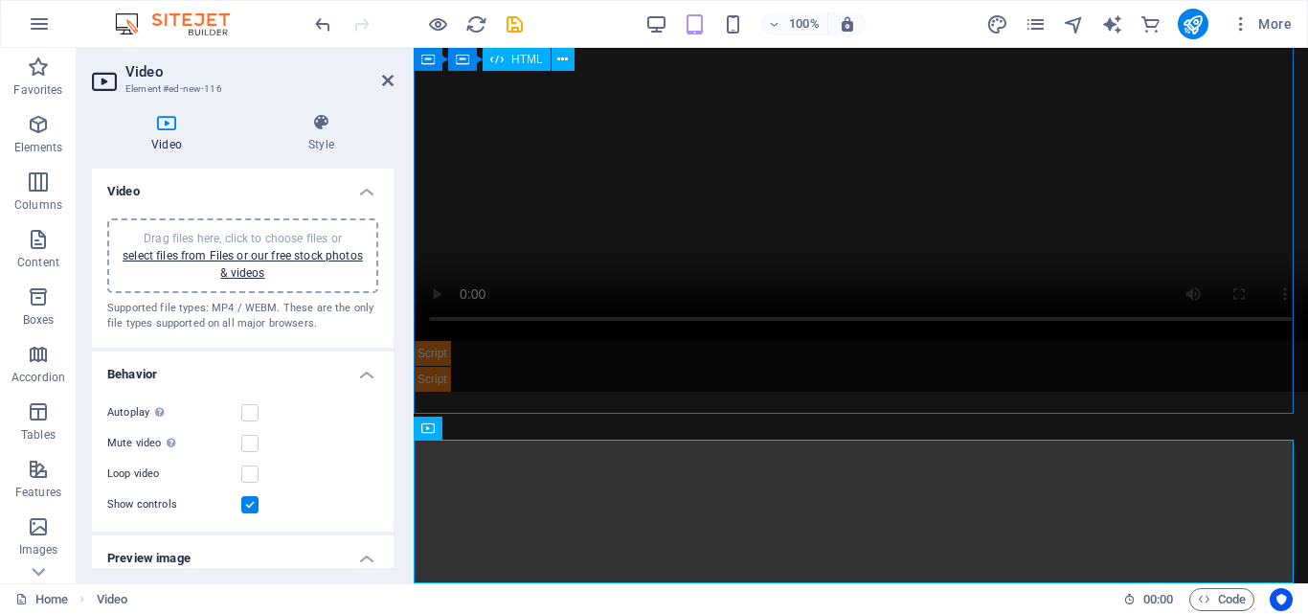
scroll to position [699, 0]
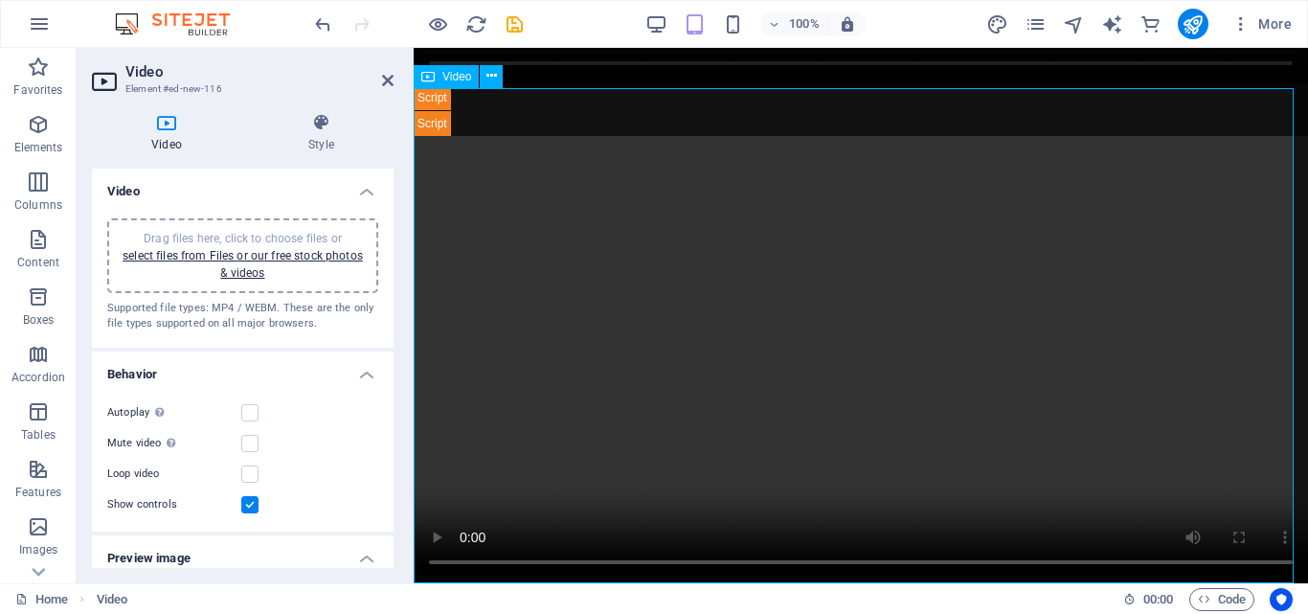
click at [1267, 532] on figure at bounding box center [861, 359] width 894 height 447
click at [450, 82] on span "Video" at bounding box center [456, 76] width 29 height 11
click at [455, 71] on span "Video" at bounding box center [456, 76] width 29 height 11
click at [1227, 602] on span "Code" at bounding box center [1222, 599] width 48 height 23
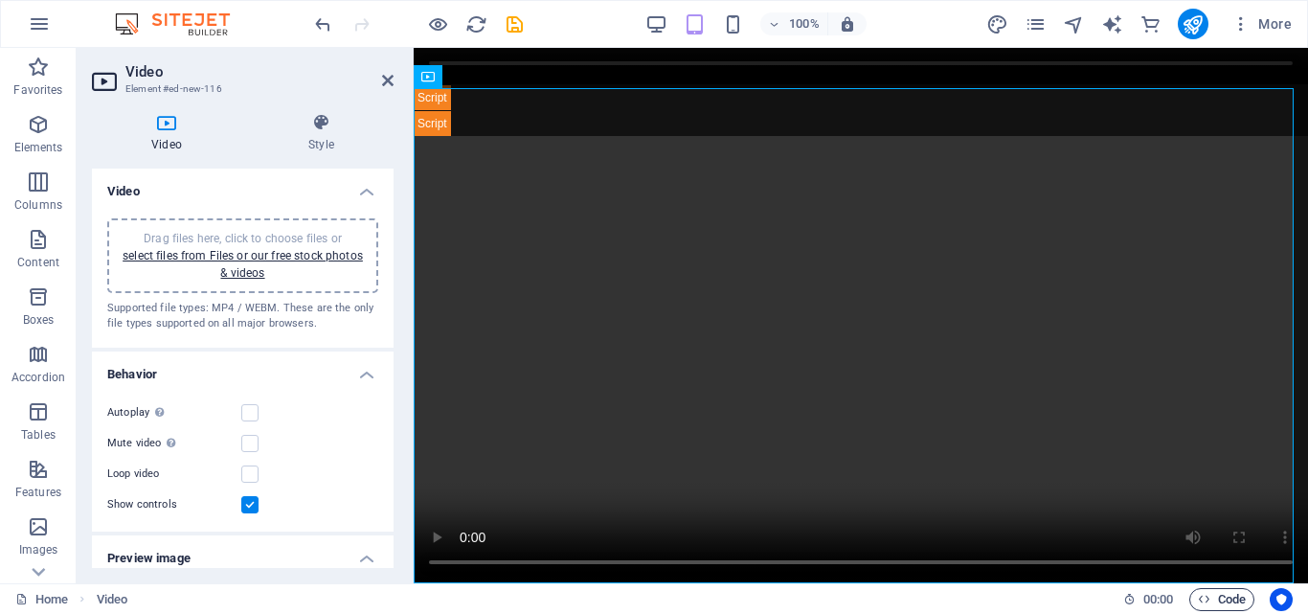
scroll to position [182, 0]
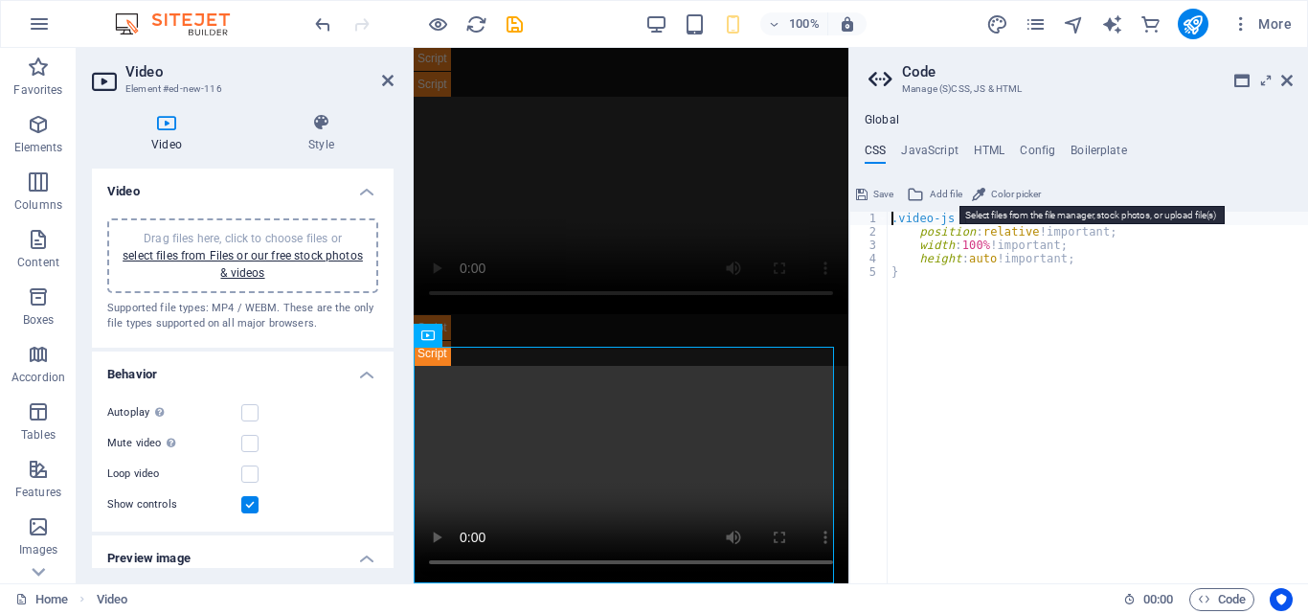
click at [918, 189] on icon at bounding box center [915, 194] width 17 height 23
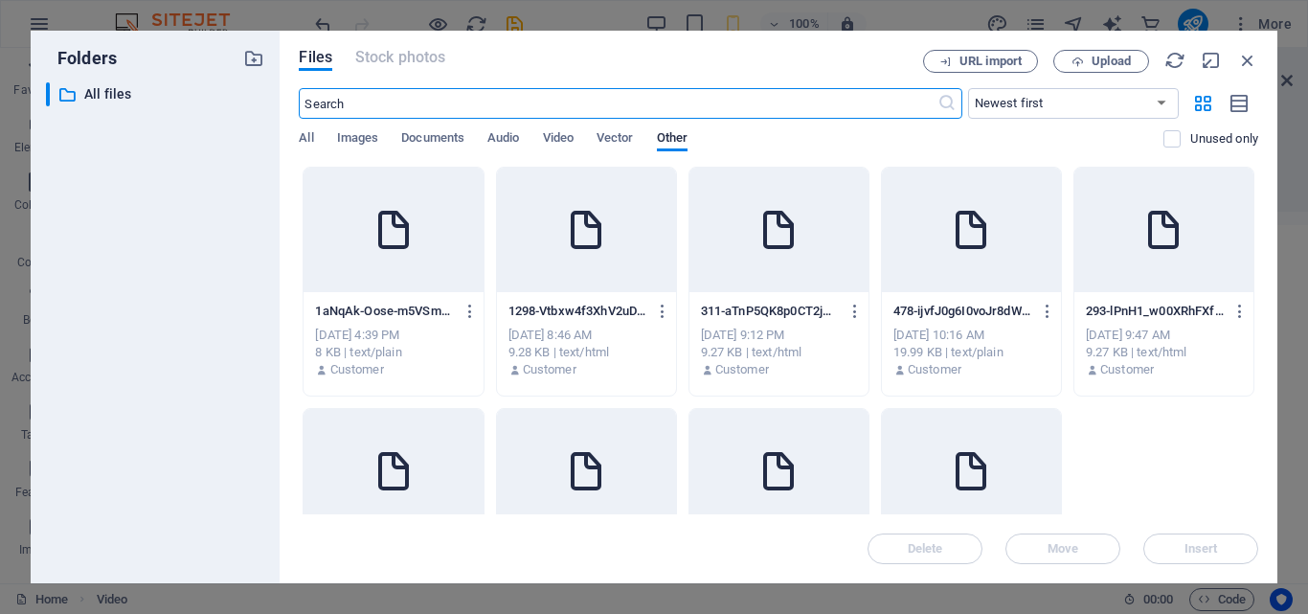
scroll to position [0, 0]
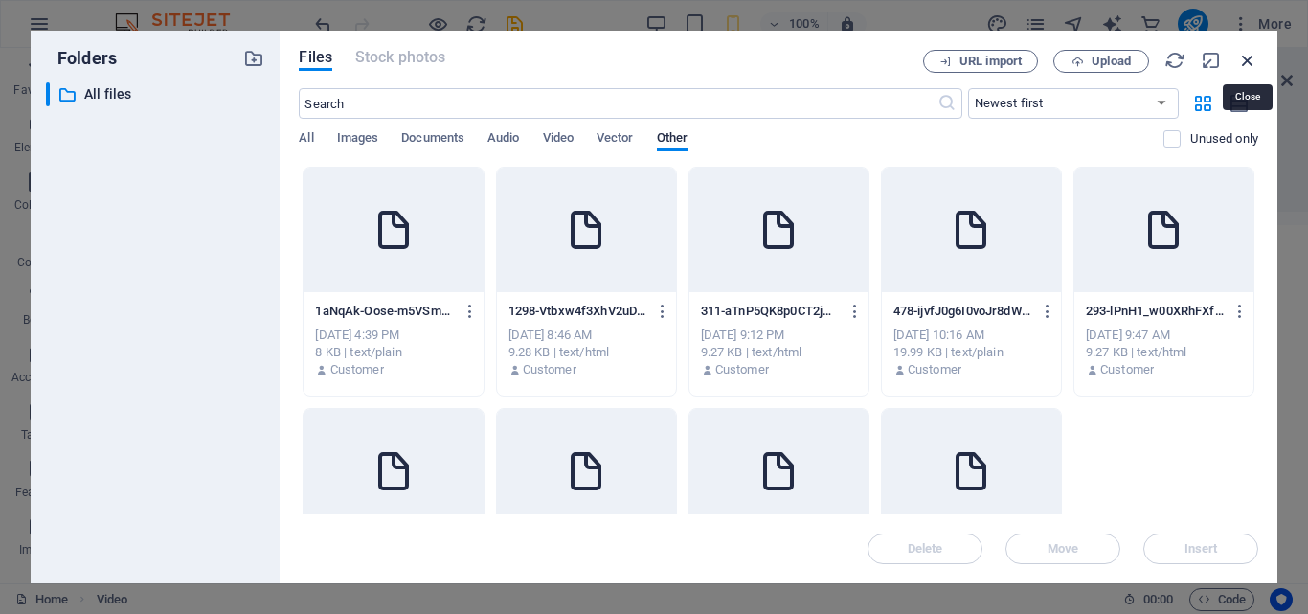
click at [1247, 63] on icon "button" at bounding box center [1247, 60] width 21 height 21
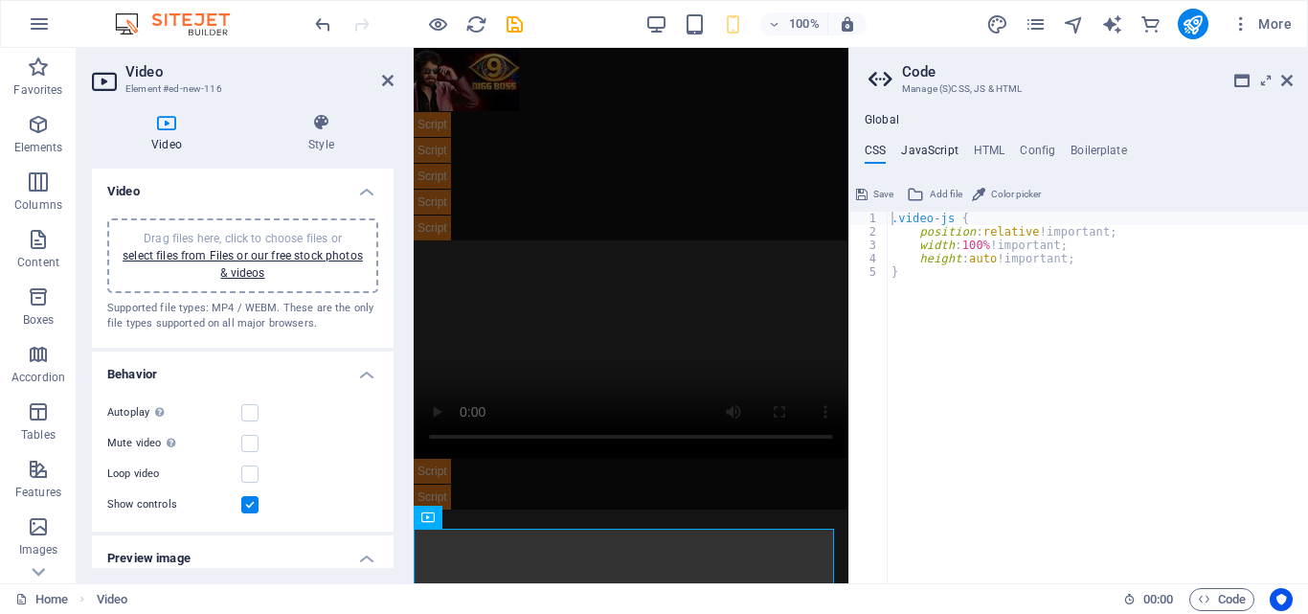
click at [908, 147] on h4 "JavaScript" at bounding box center [929, 154] width 56 height 21
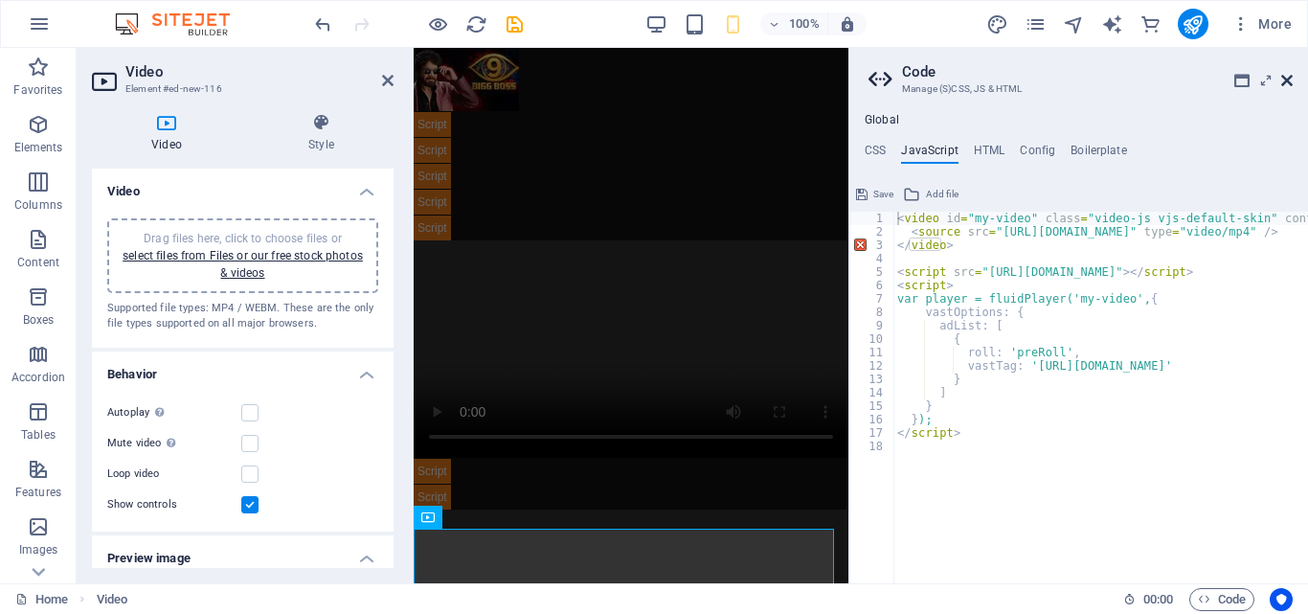
click at [1290, 79] on icon at bounding box center [1286, 80] width 11 height 15
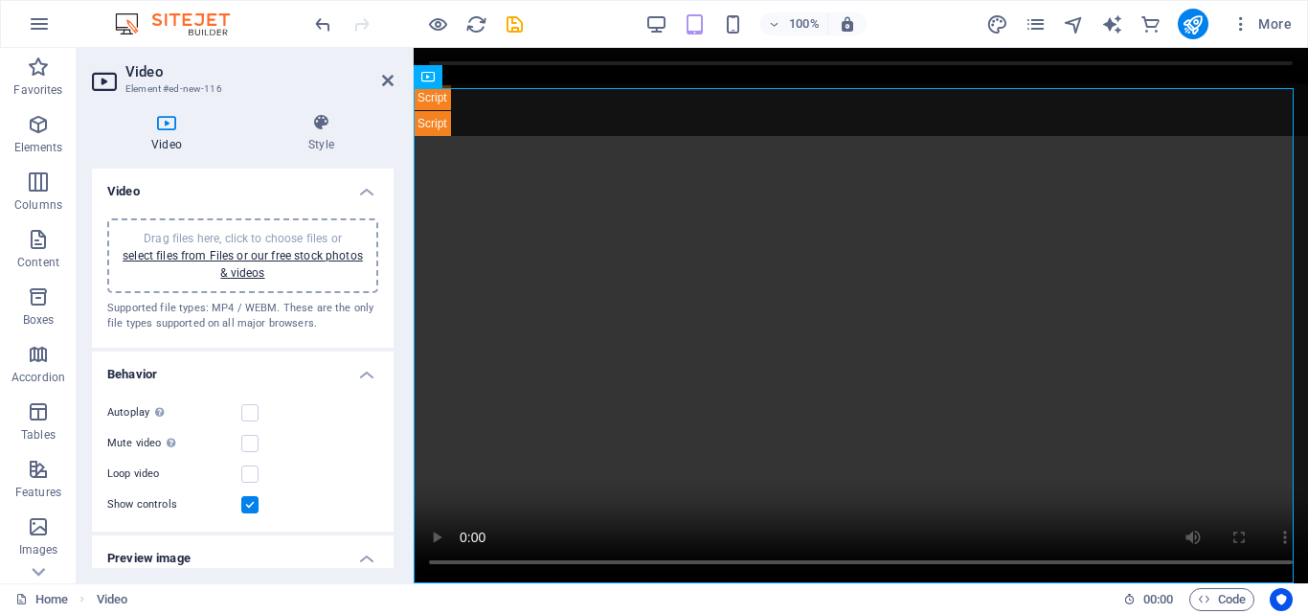
scroll to position [231, 0]
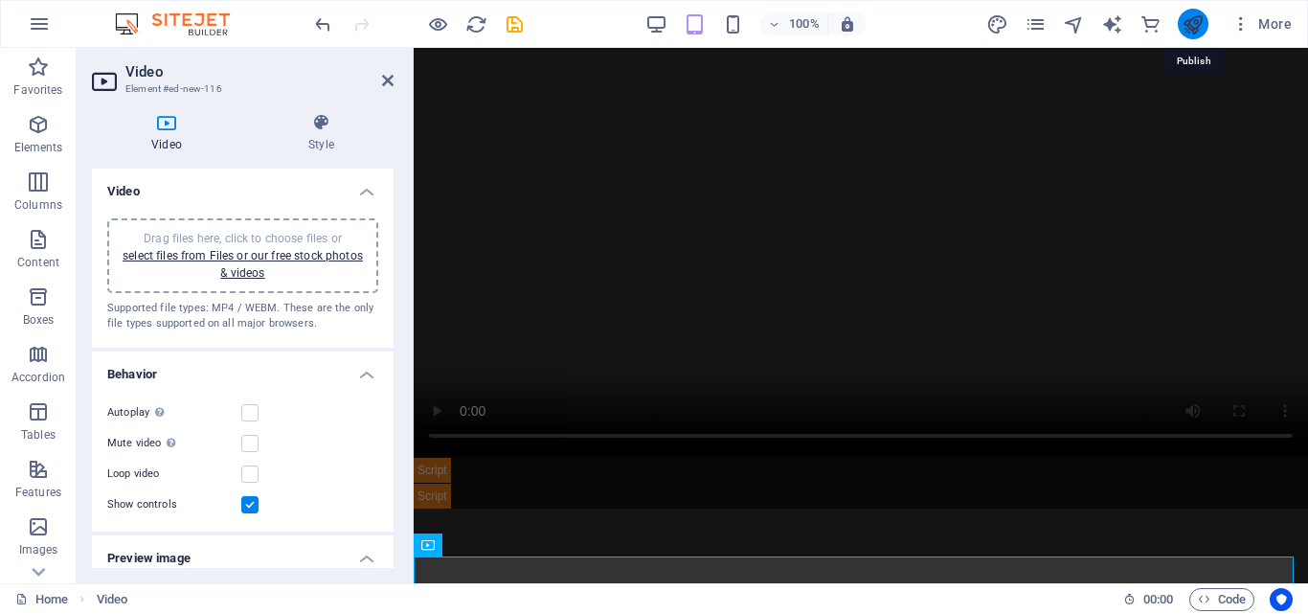
click at [1194, 23] on icon "publish" at bounding box center [1193, 24] width 22 height 22
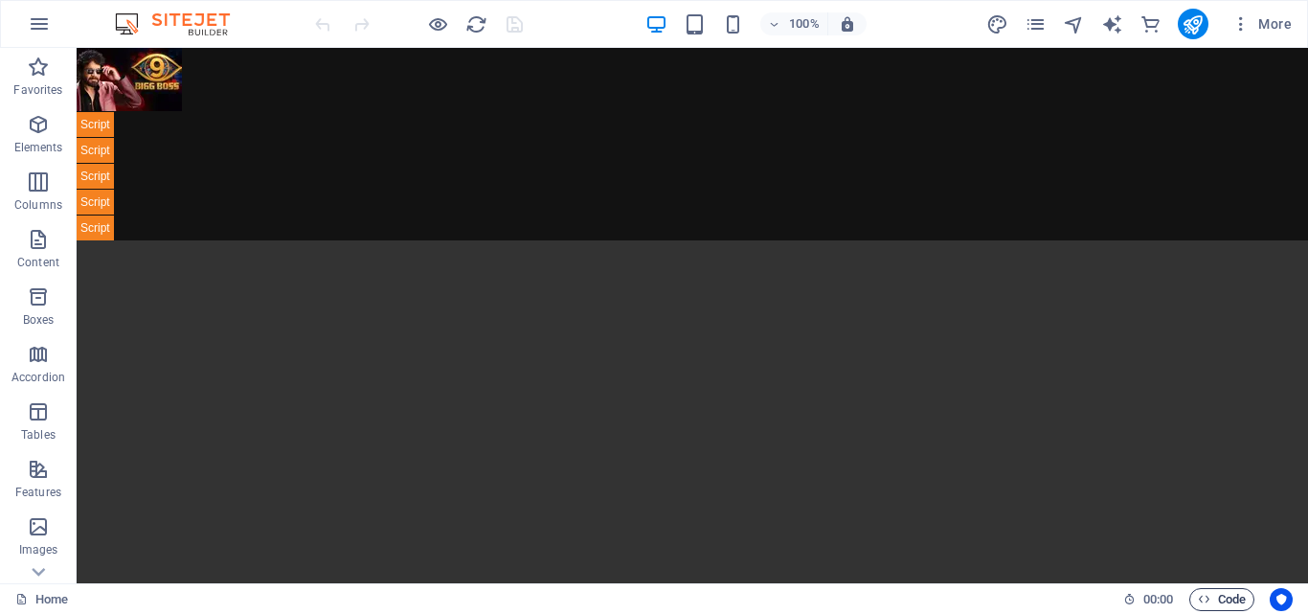
click at [1222, 594] on span "Code" at bounding box center [1222, 599] width 48 height 23
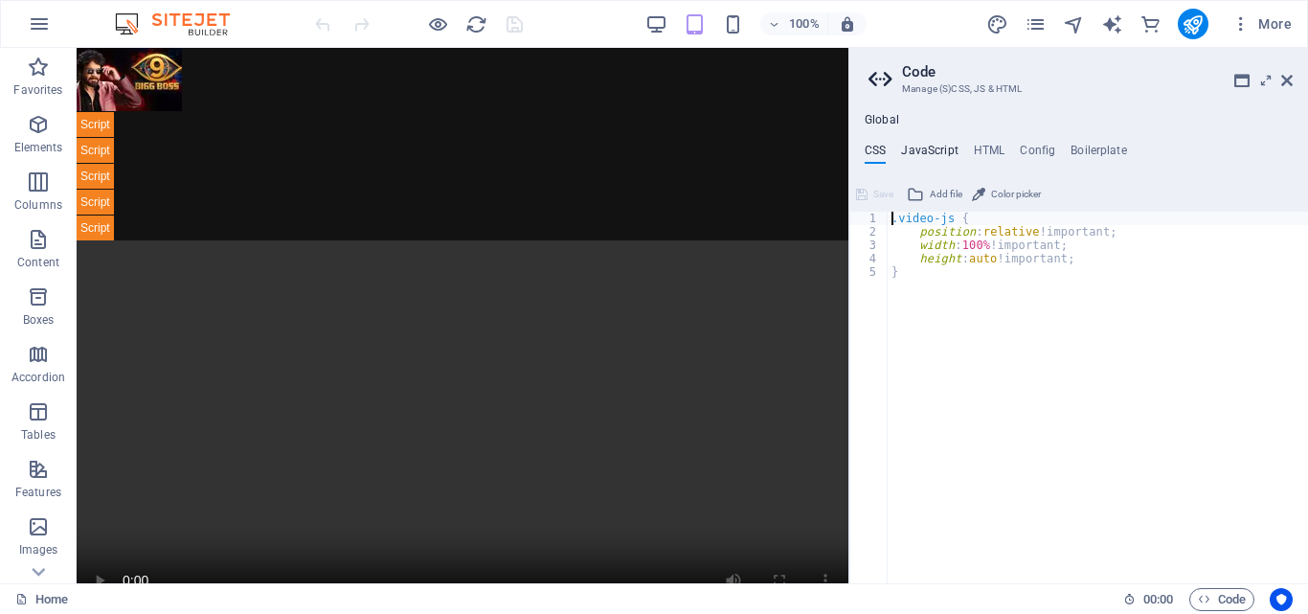
click at [942, 149] on h4 "JavaScript" at bounding box center [929, 154] width 56 height 21
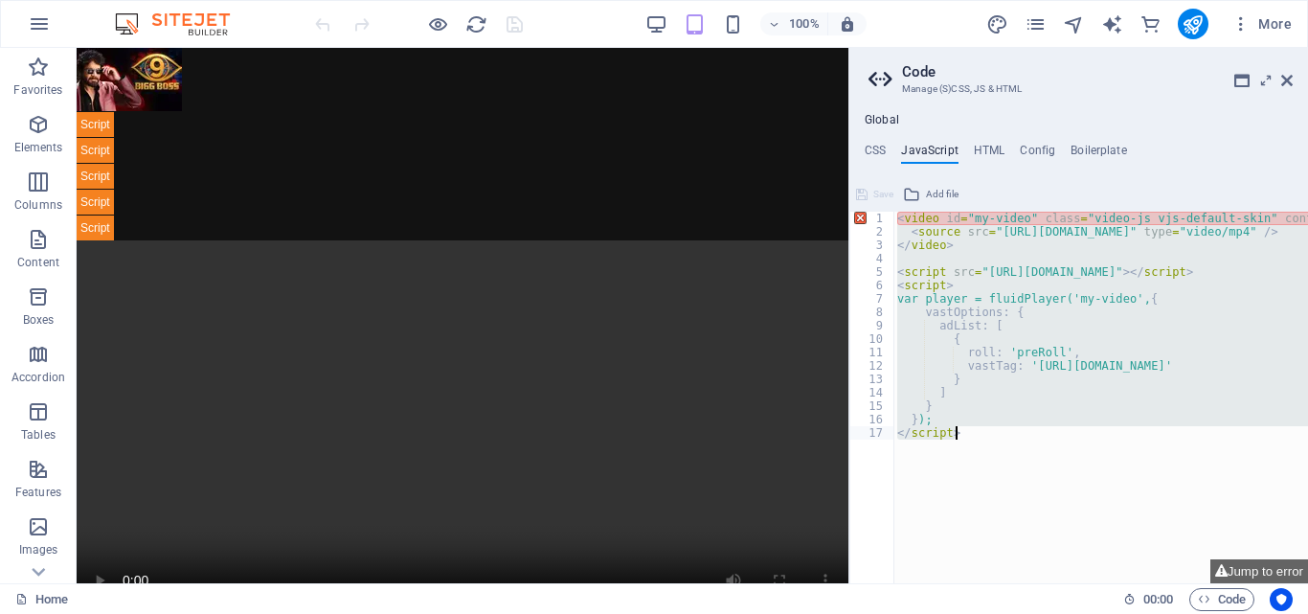
click at [1084, 272] on div "< video id = "my-video" class = "video-js vjs-default-skin" controls preload = …" at bounding box center [1100, 398] width 415 height 372
type textarea "<script src="[URL][DOMAIN_NAME]"></script>"
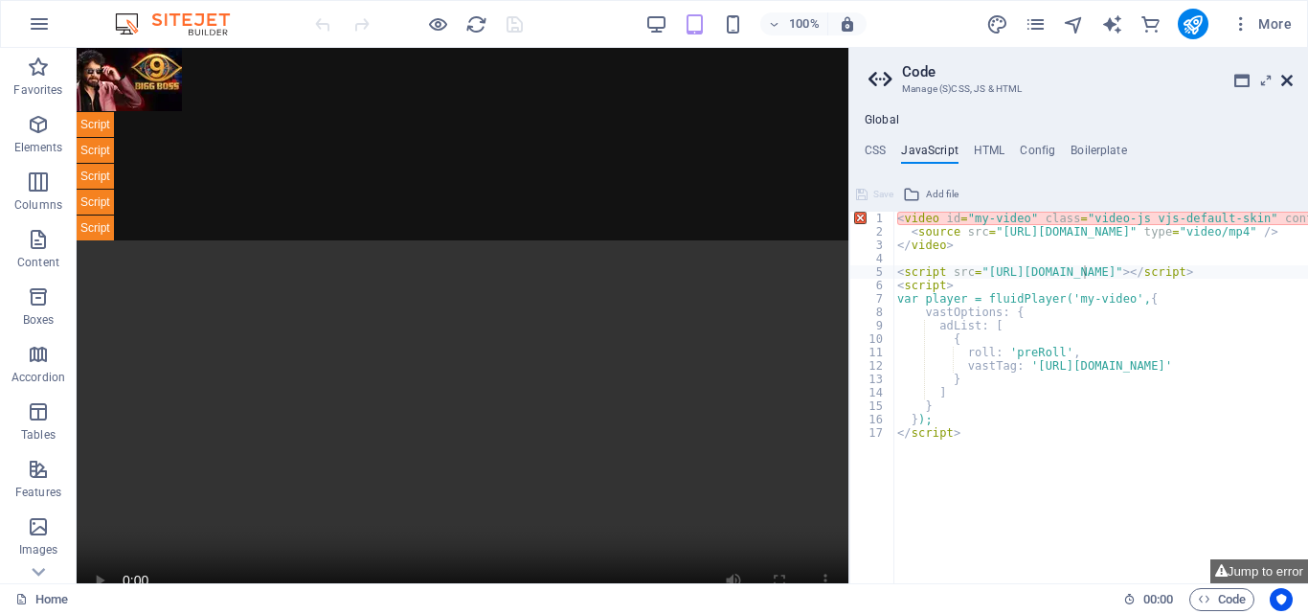
click at [1283, 79] on icon at bounding box center [1286, 80] width 11 height 15
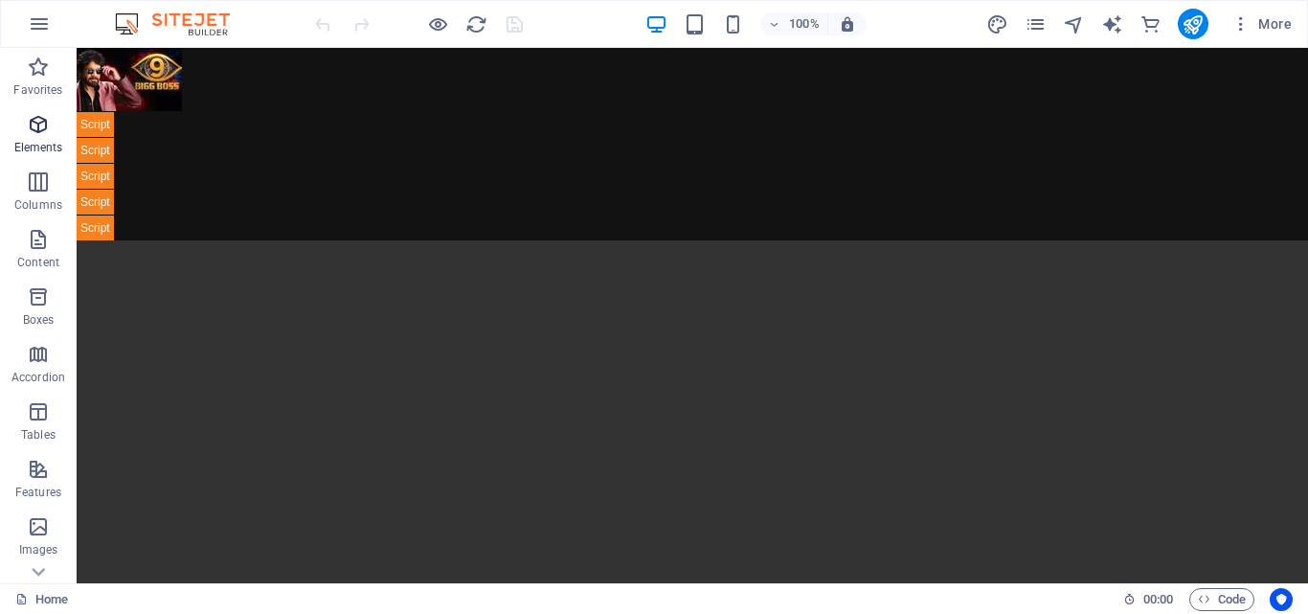
click at [39, 136] on span "Elements" at bounding box center [38, 136] width 77 height 46
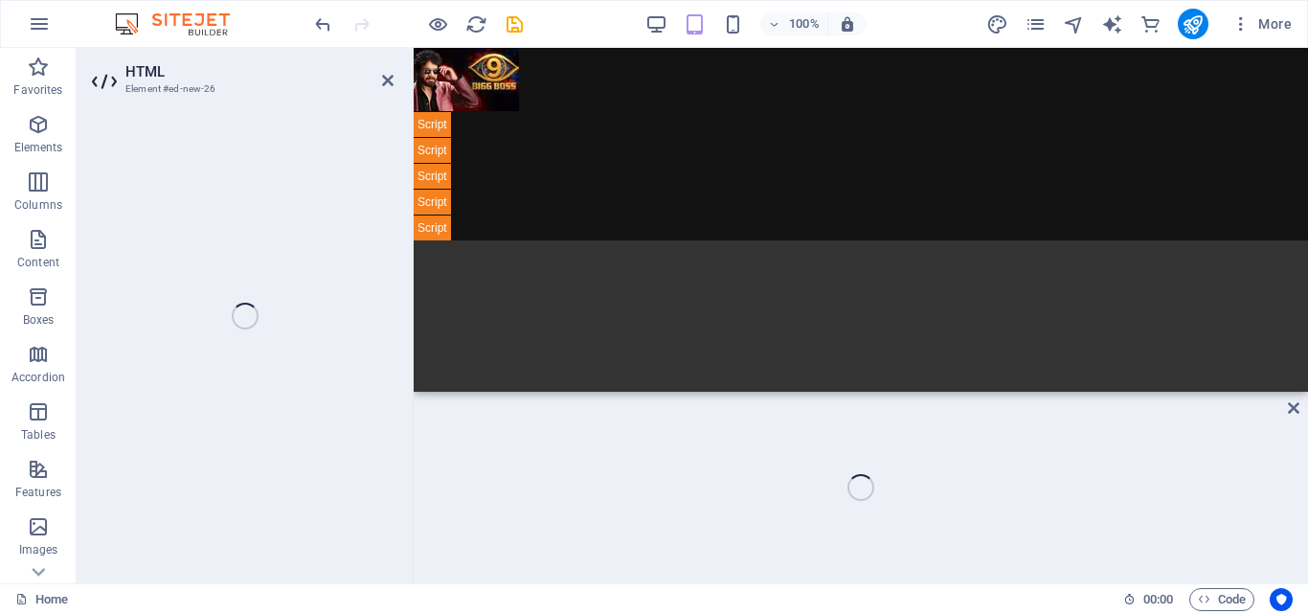
scroll to position [445, 0]
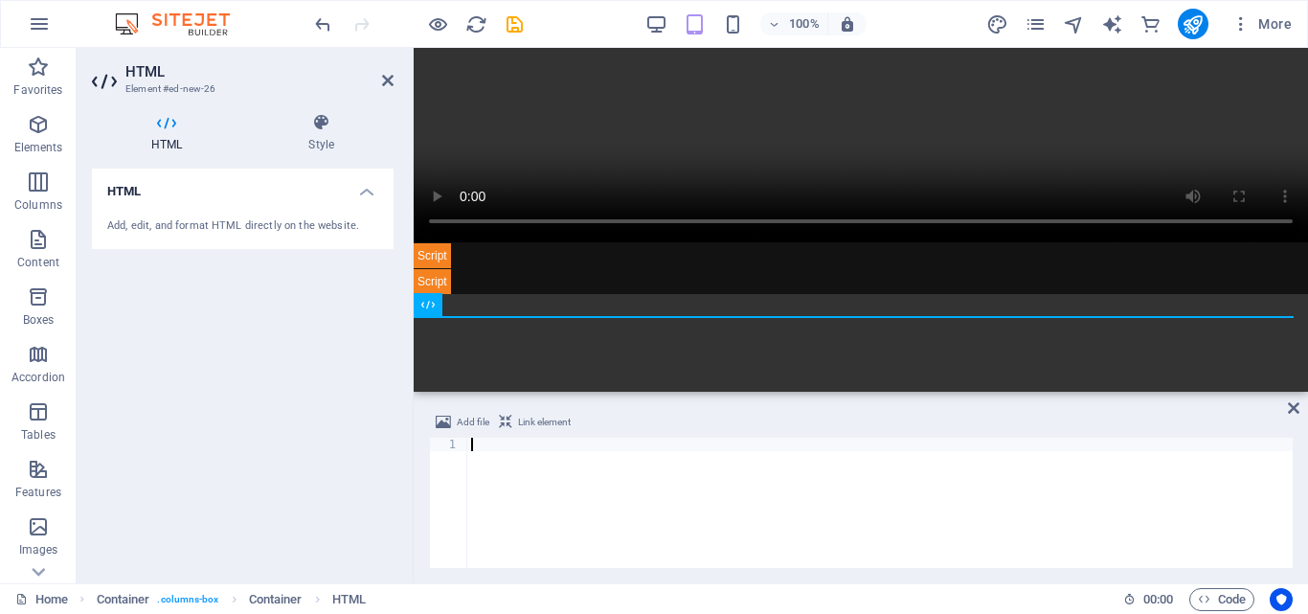
type textarea "</script>"
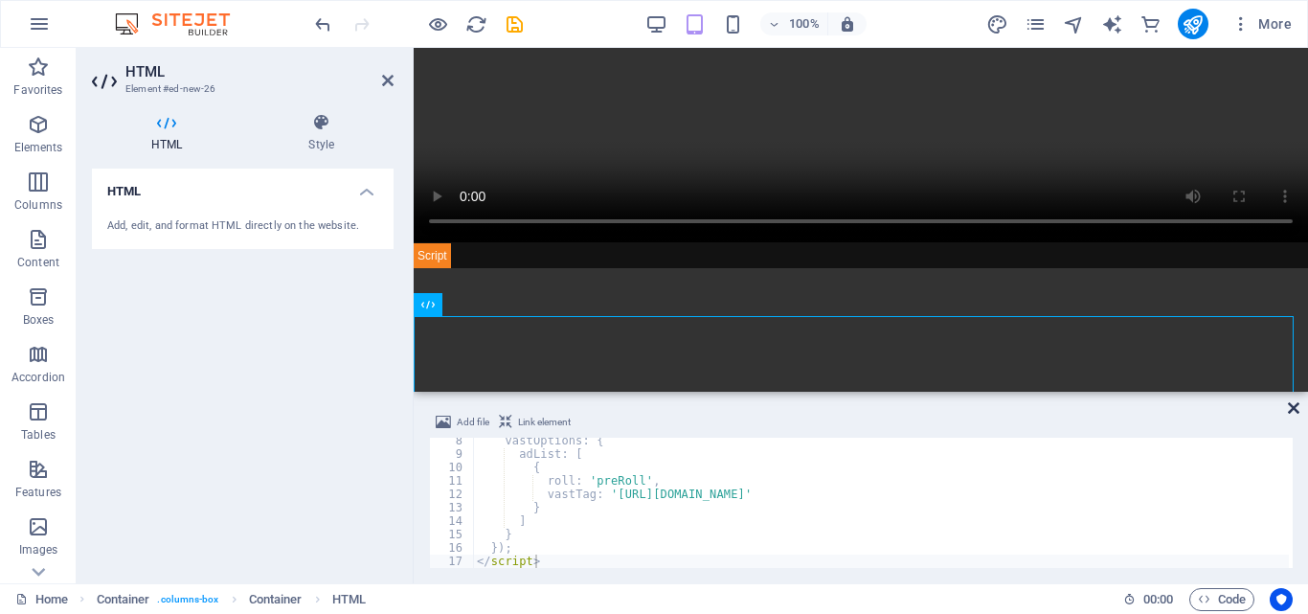
click at [1293, 415] on icon at bounding box center [1293, 407] width 11 height 15
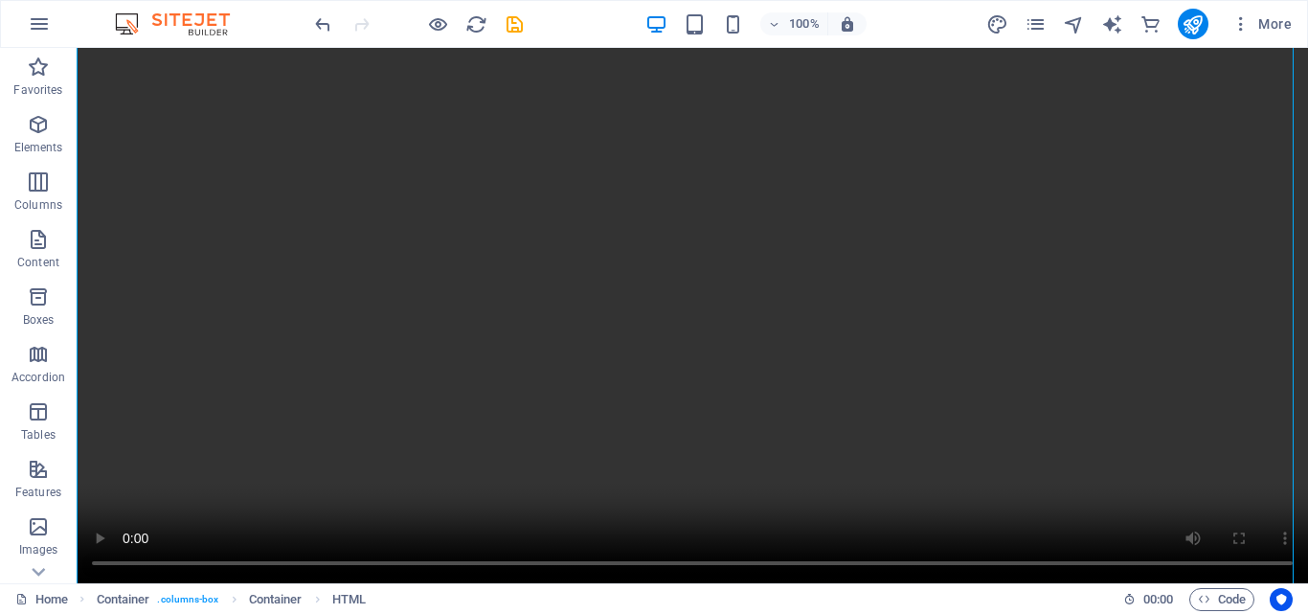
scroll to position [1382, 0]
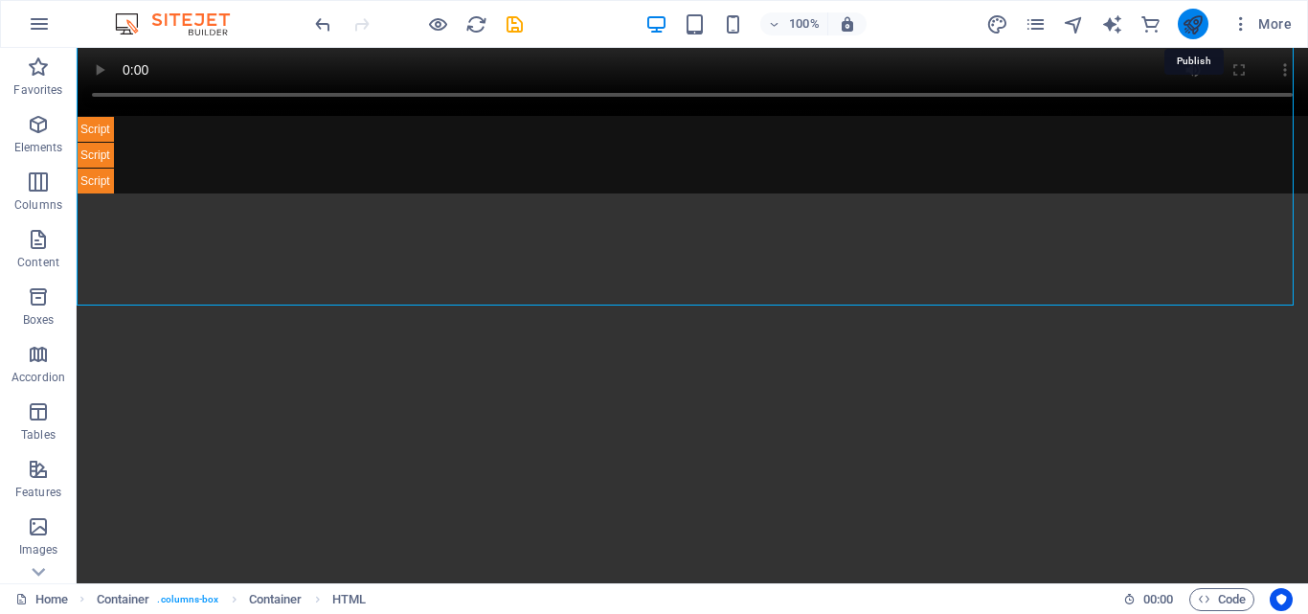
click at [1193, 30] on icon "publish" at bounding box center [1193, 24] width 22 height 22
